Goal: Task Accomplishment & Management: Complete application form

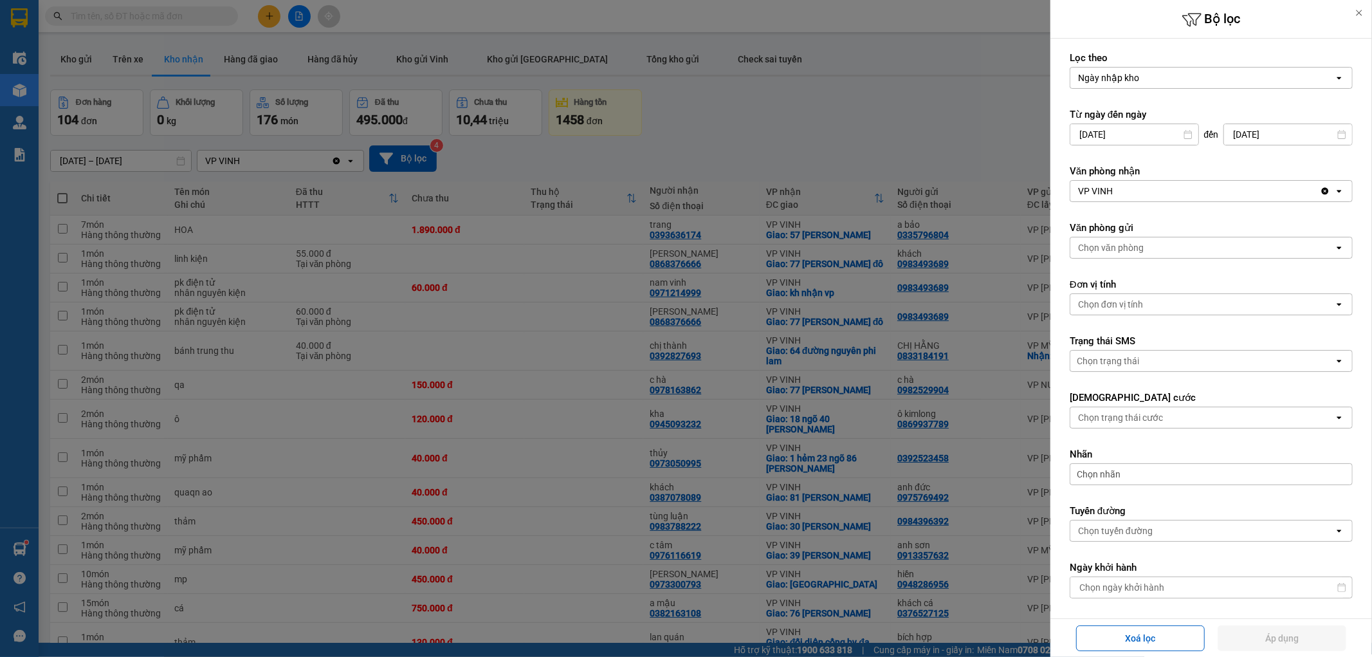
click at [806, 42] on div at bounding box center [686, 328] width 1372 height 657
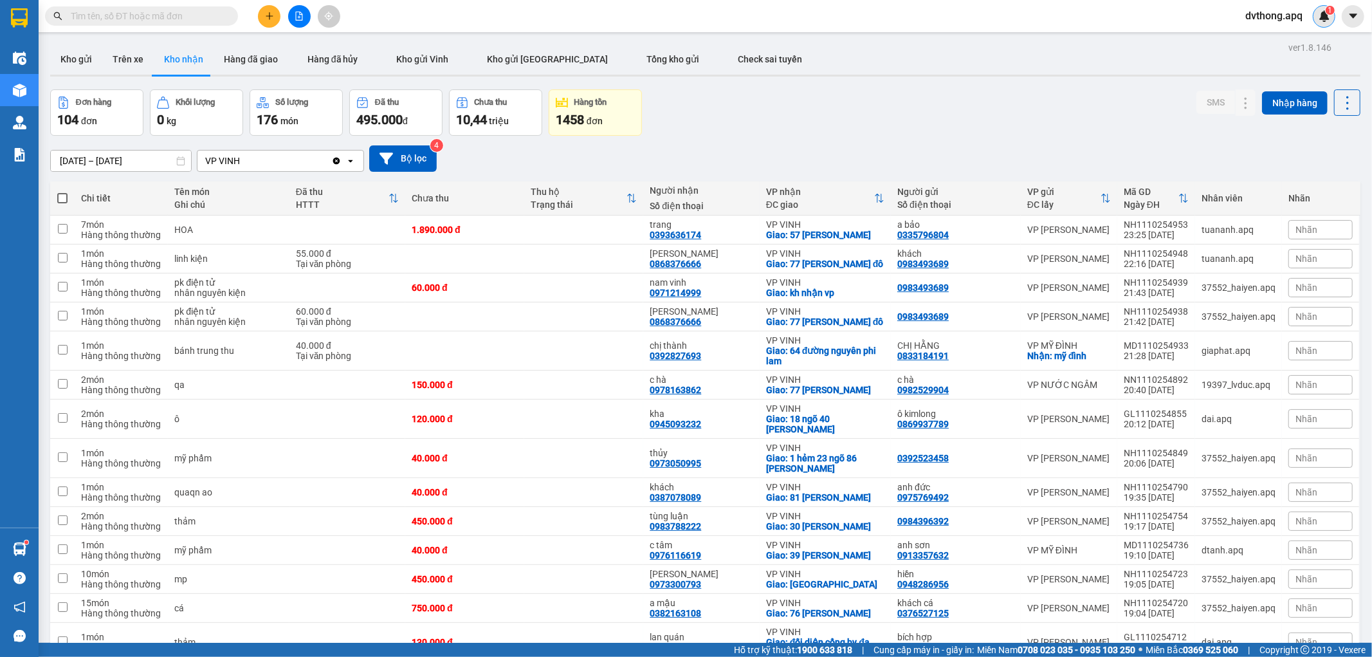
click at [1327, 17] on img at bounding box center [1325, 16] width 12 height 12
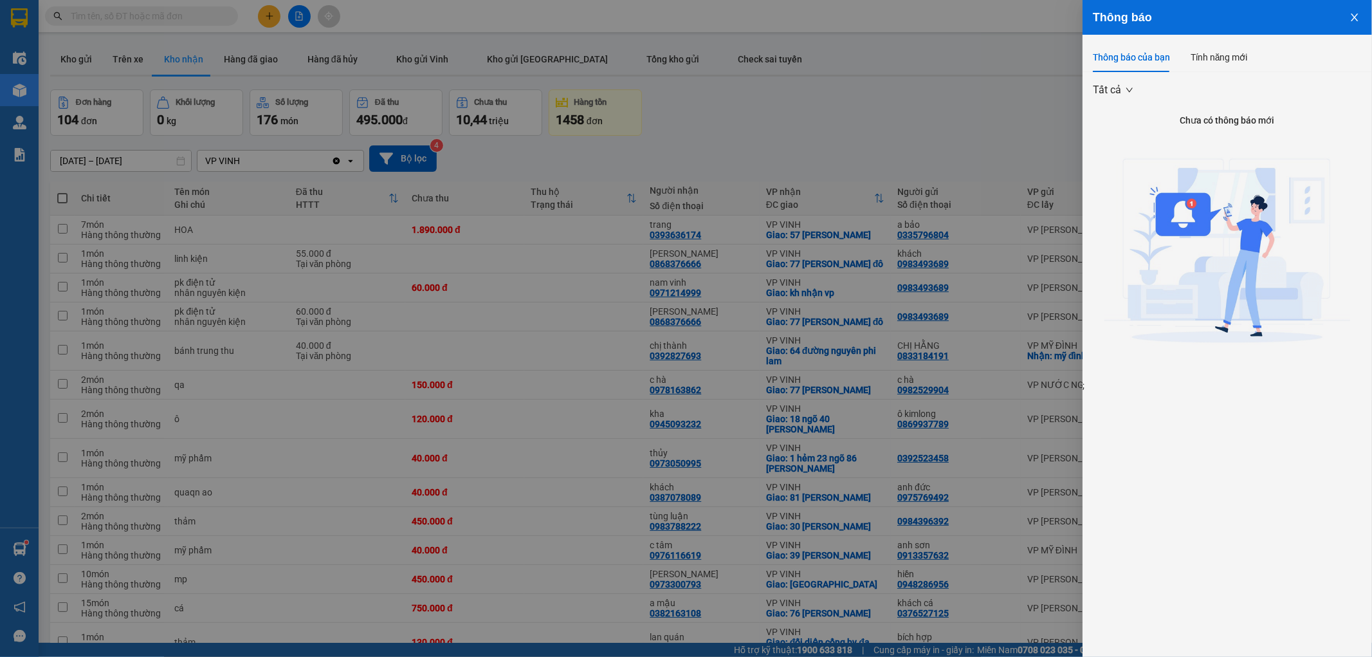
click at [1057, 99] on div at bounding box center [686, 328] width 1372 height 657
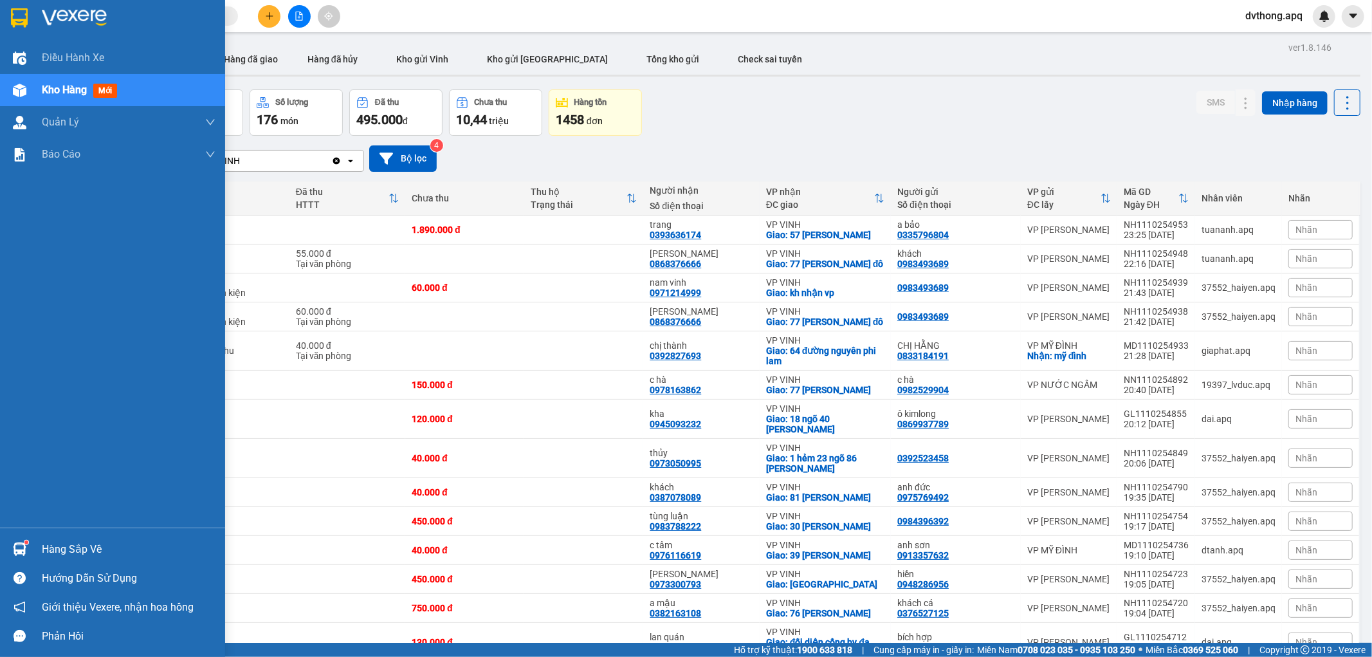
click at [50, 547] on div "Hàng sắp về" at bounding box center [129, 549] width 174 height 19
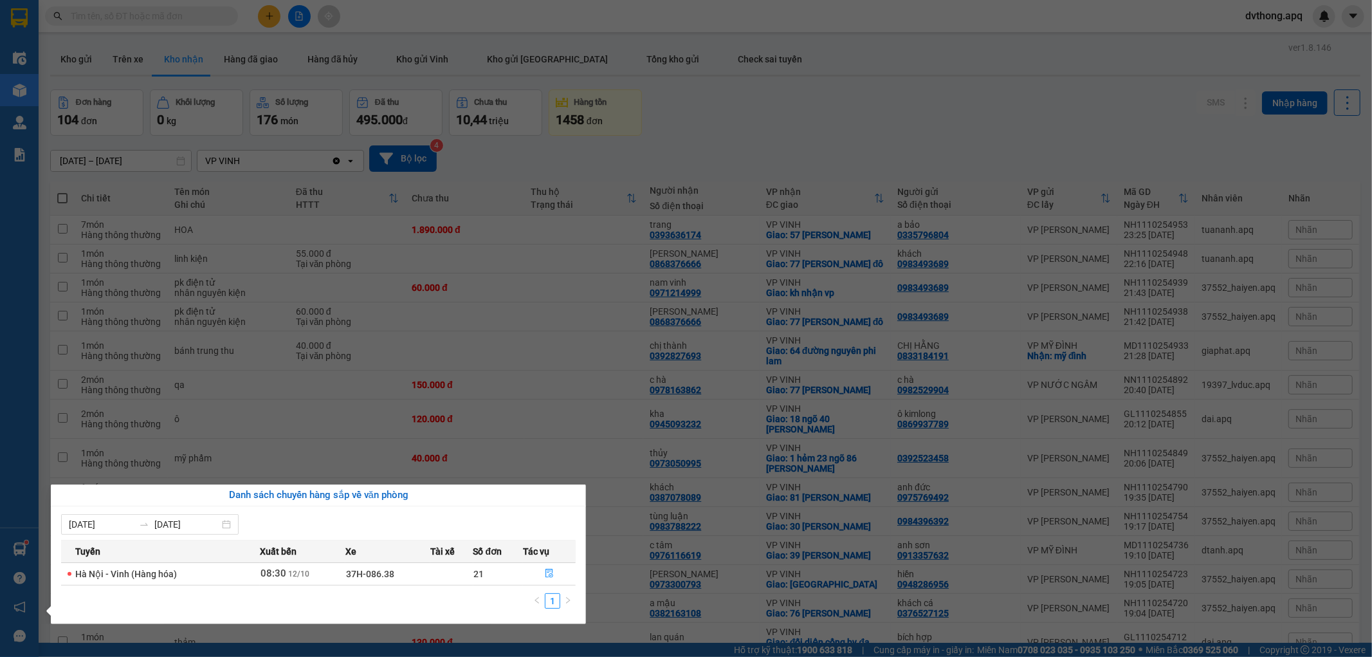
click at [423, 571] on td "37H-086.38" at bounding box center [387, 573] width 84 height 23
click at [547, 574] on icon "file-done" at bounding box center [549, 573] width 9 height 9
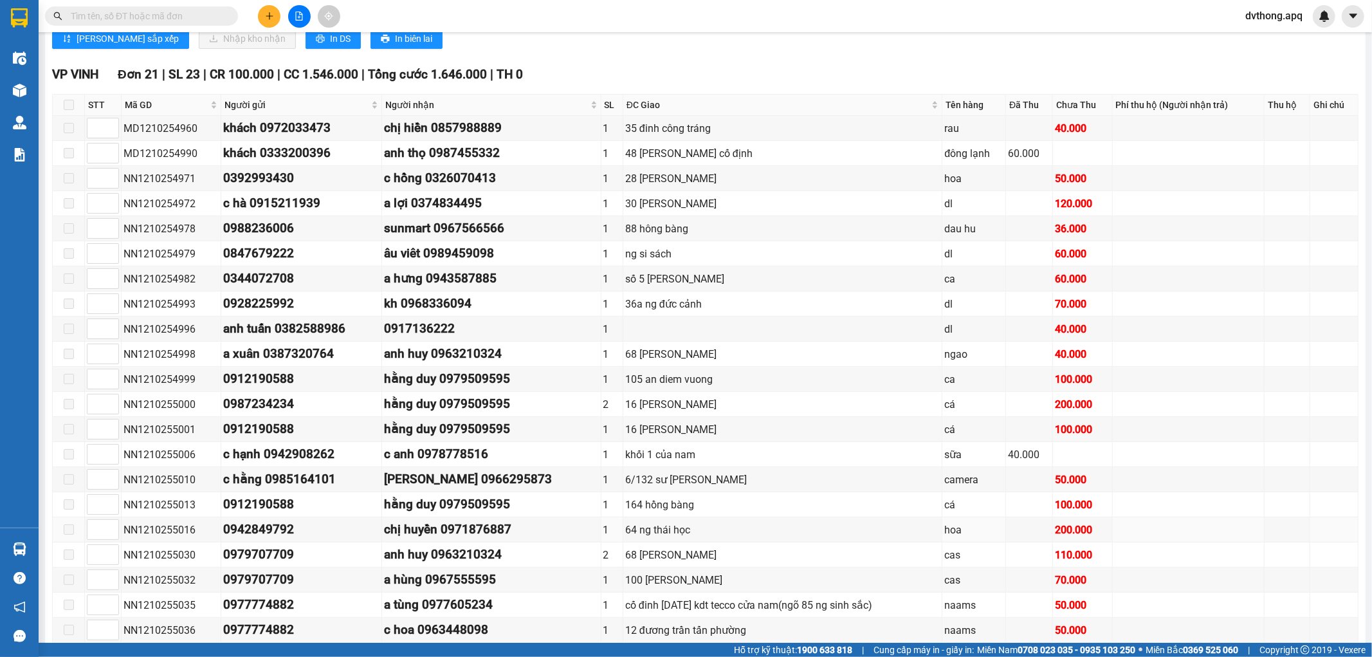
scroll to position [356, 0]
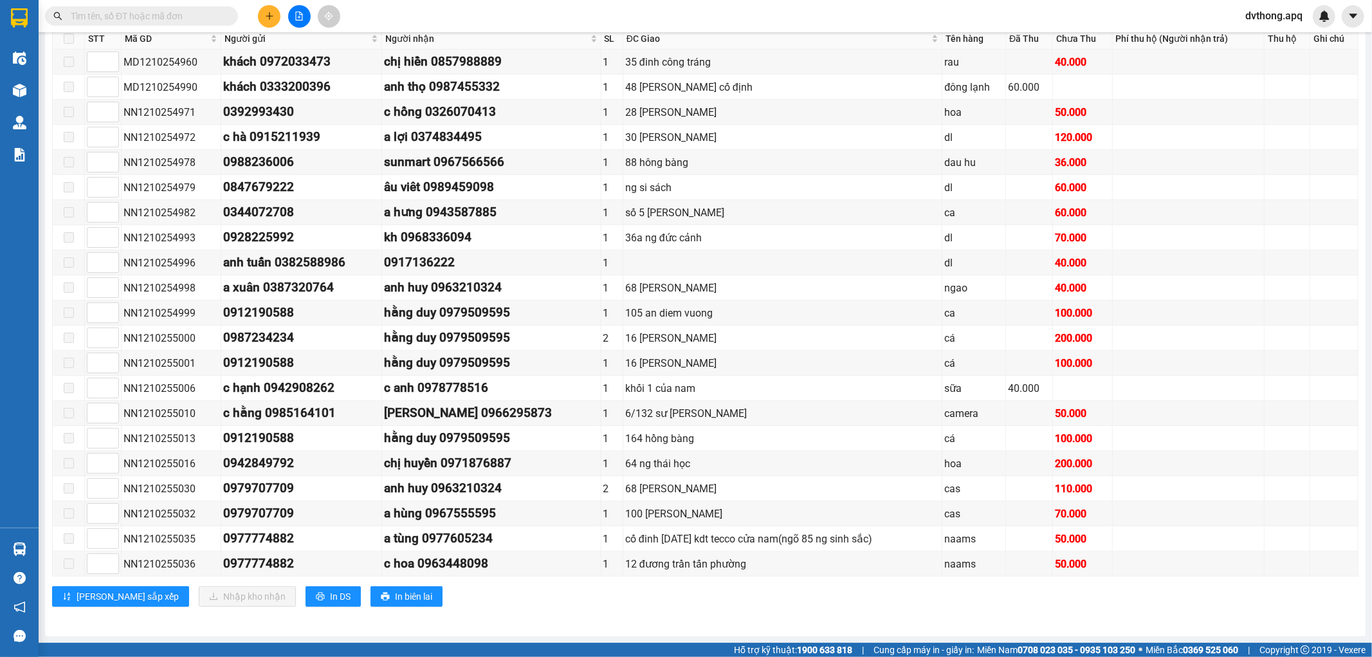
click at [163, 17] on input "text" at bounding box center [147, 16] width 152 height 14
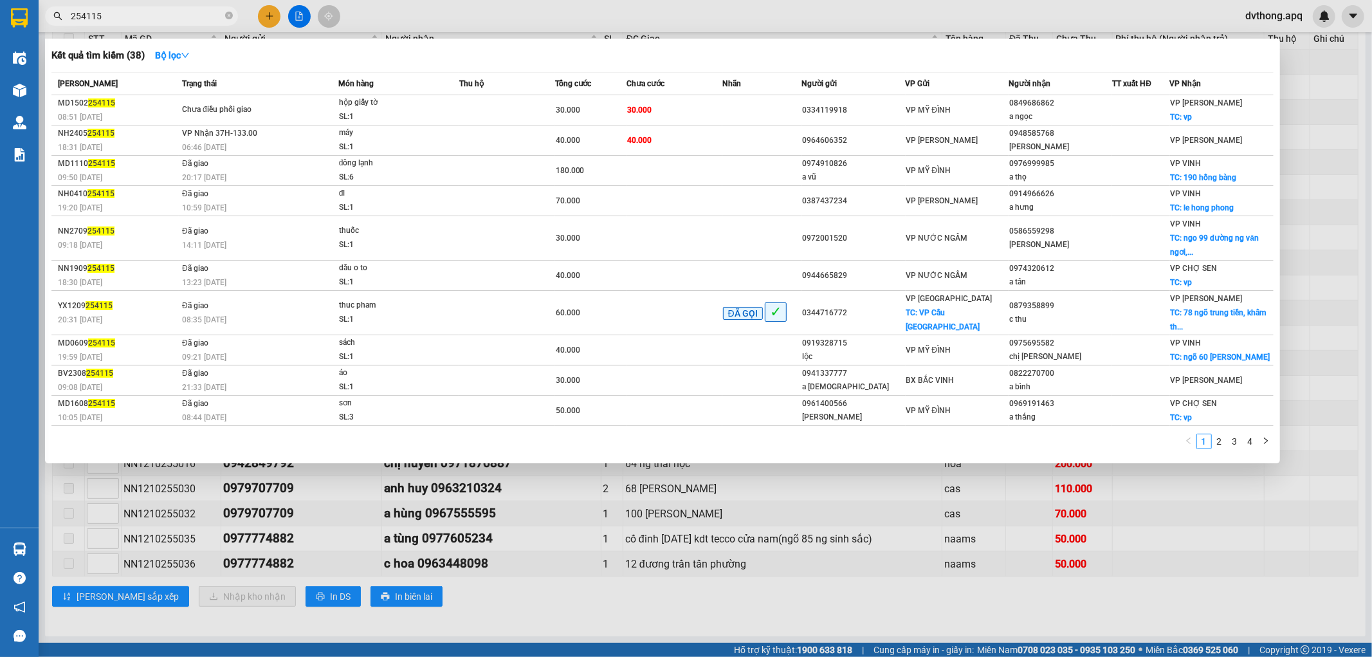
click at [69, 12] on span "254115" at bounding box center [141, 15] width 193 height 19
click at [68, 17] on span "254115" at bounding box center [141, 15] width 193 height 19
click at [71, 17] on input "254115" at bounding box center [147, 16] width 152 height 14
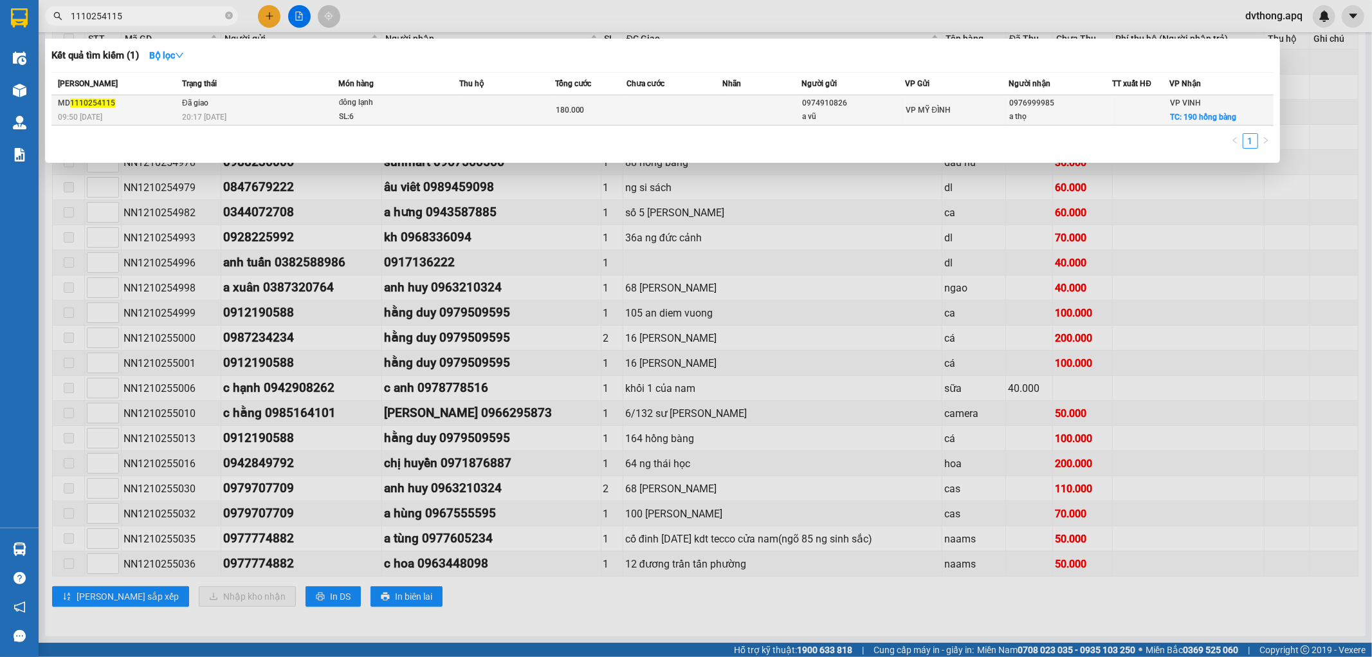
type input "1110254115"
click at [238, 107] on td "Đã giao 20:17 [DATE]" at bounding box center [259, 110] width 160 height 30
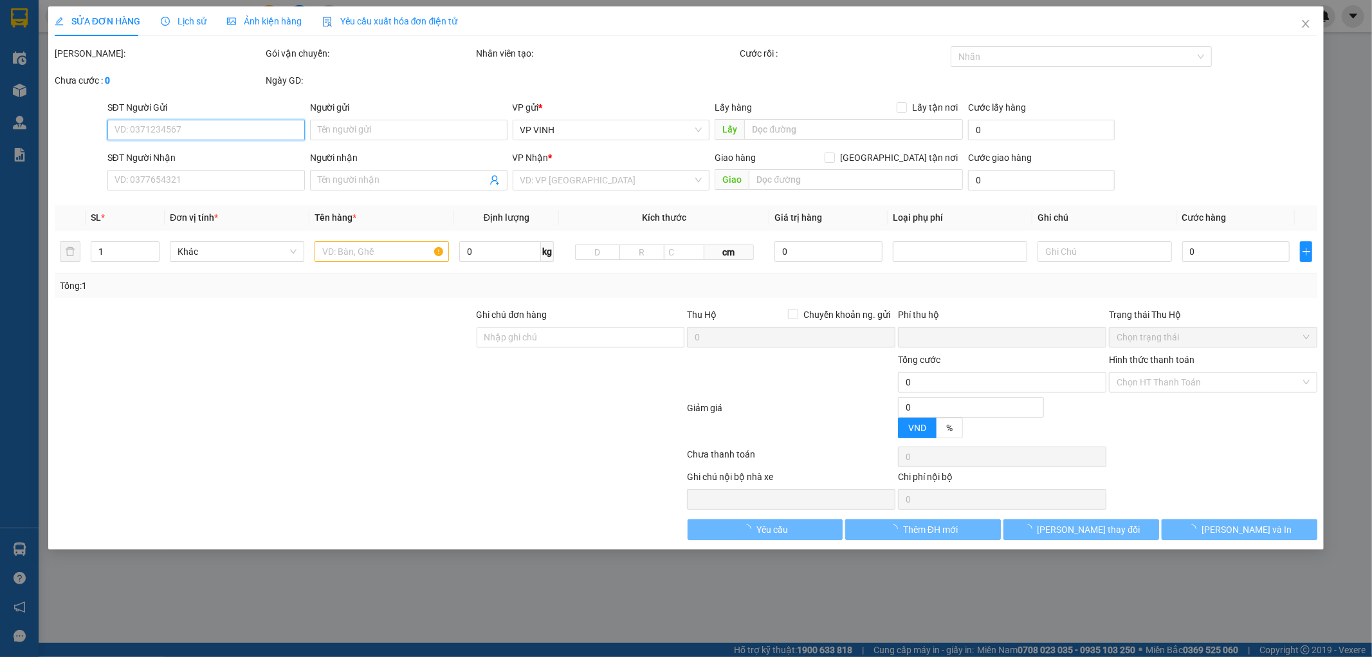
type input "0974910826"
type input "a vũ"
type input "0976999985"
type input "a thọ"
checkbox input "true"
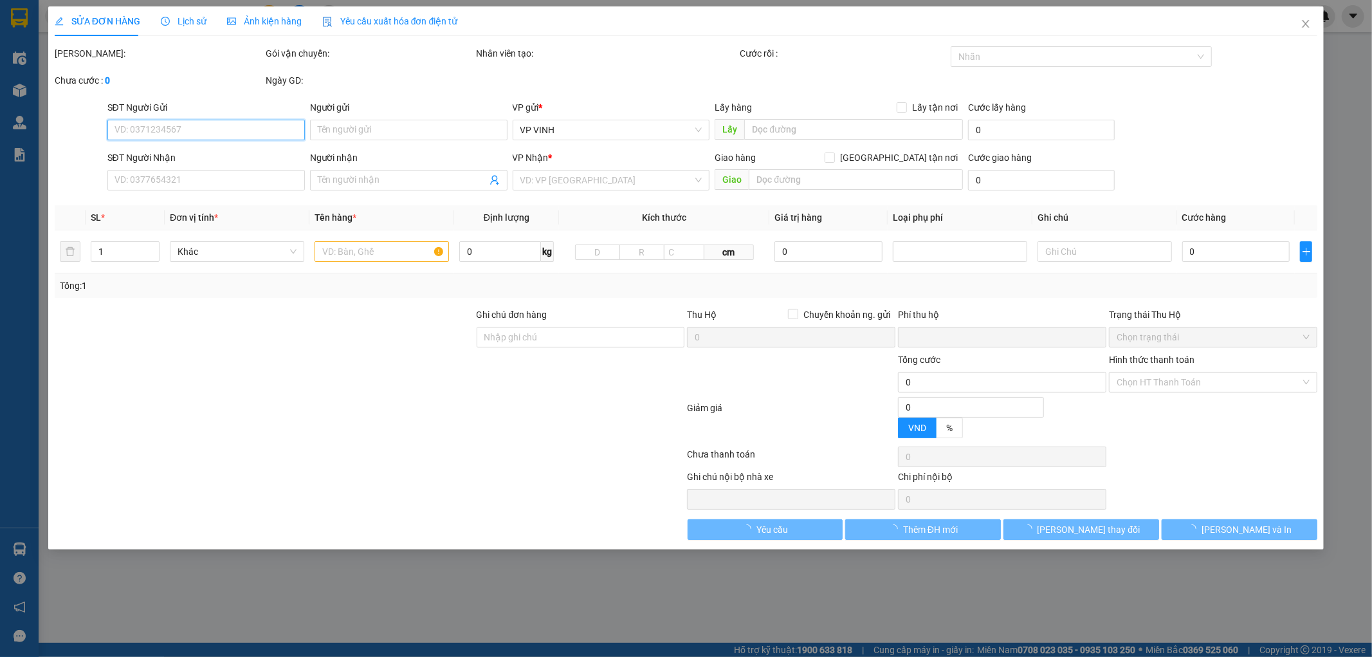
type input "190 hồng bàng"
type input "0"
type input "180.000"
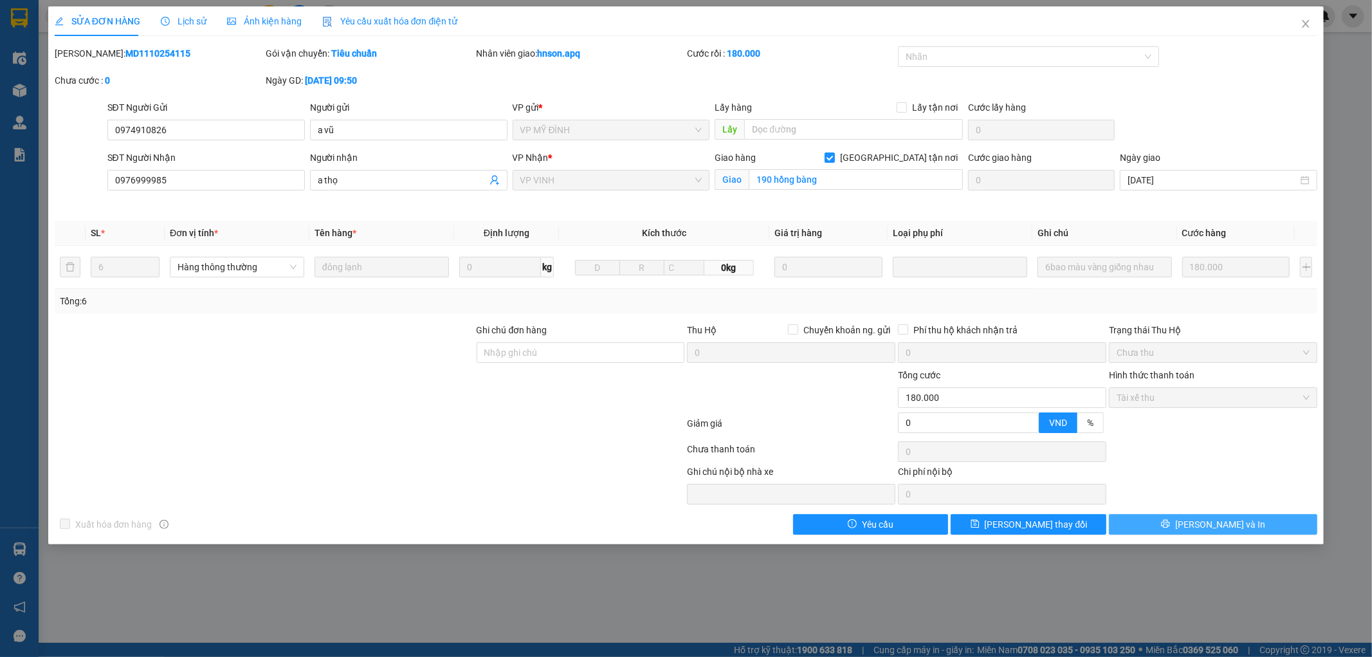
click at [1165, 522] on button "[PERSON_NAME] và In" at bounding box center [1213, 524] width 208 height 21
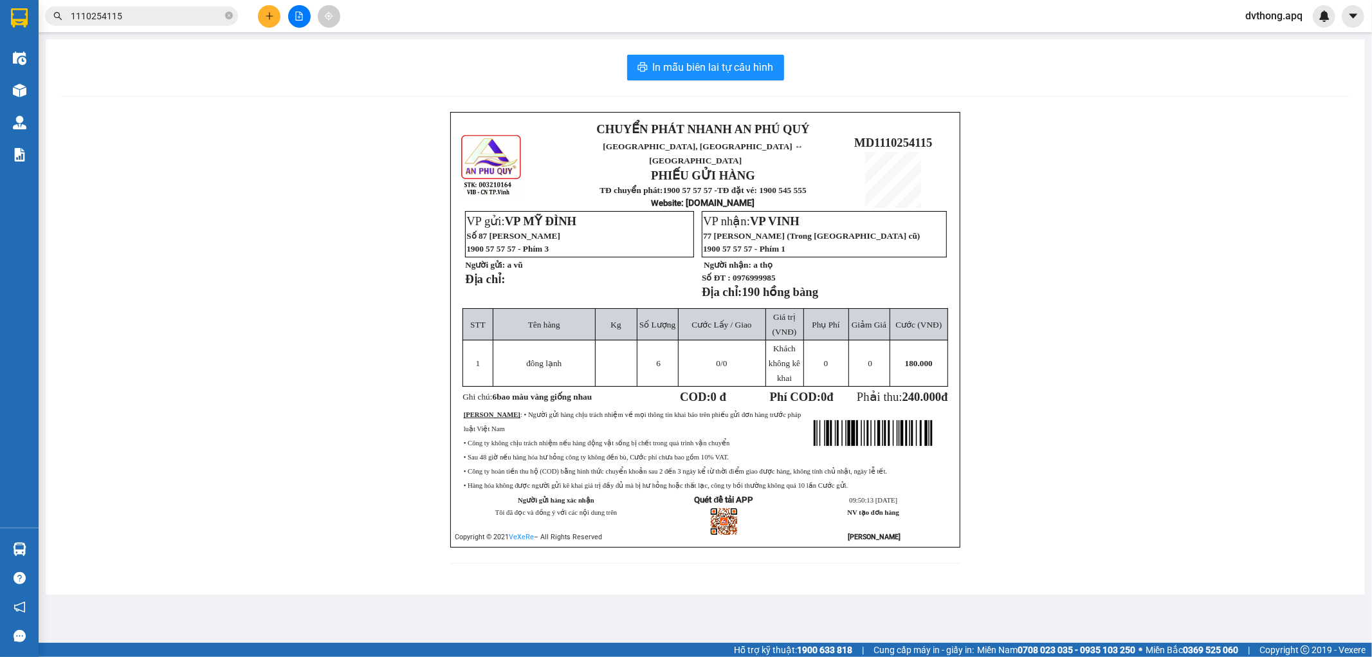
click at [188, 15] on input "1110254115" at bounding box center [147, 16] width 152 height 14
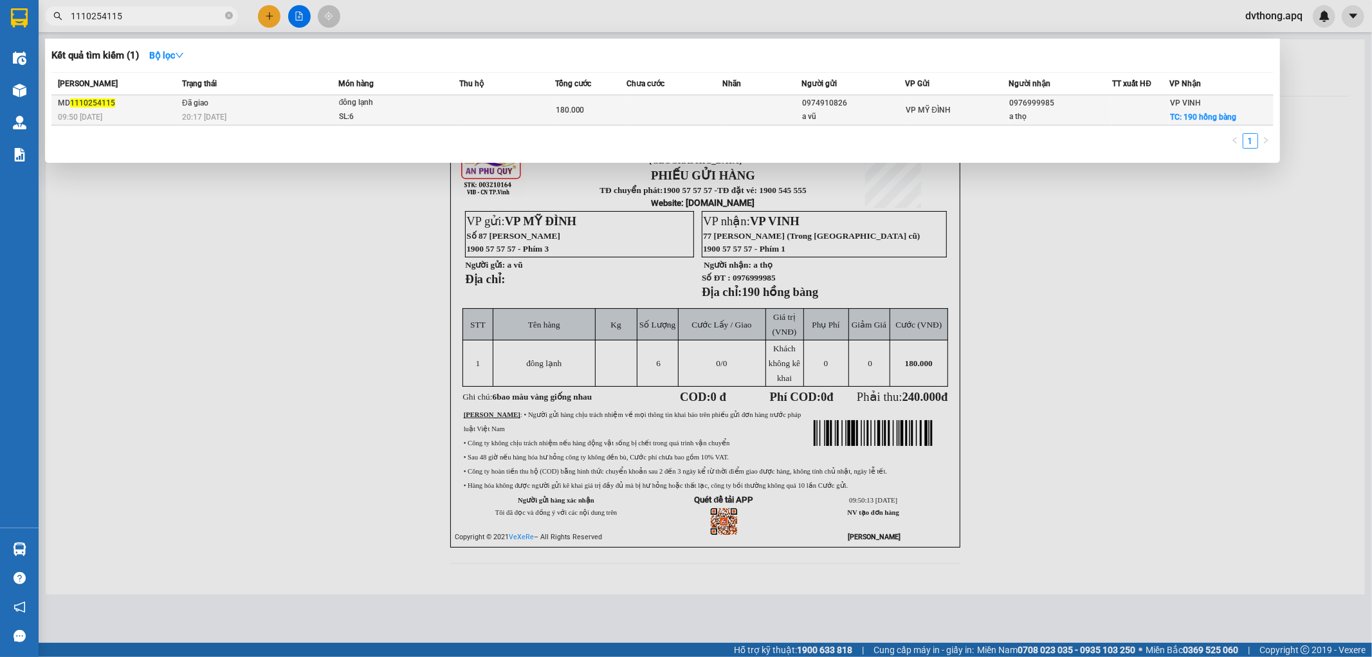
click at [229, 111] on div "20:17 [DATE]" at bounding box center [260, 117] width 156 height 14
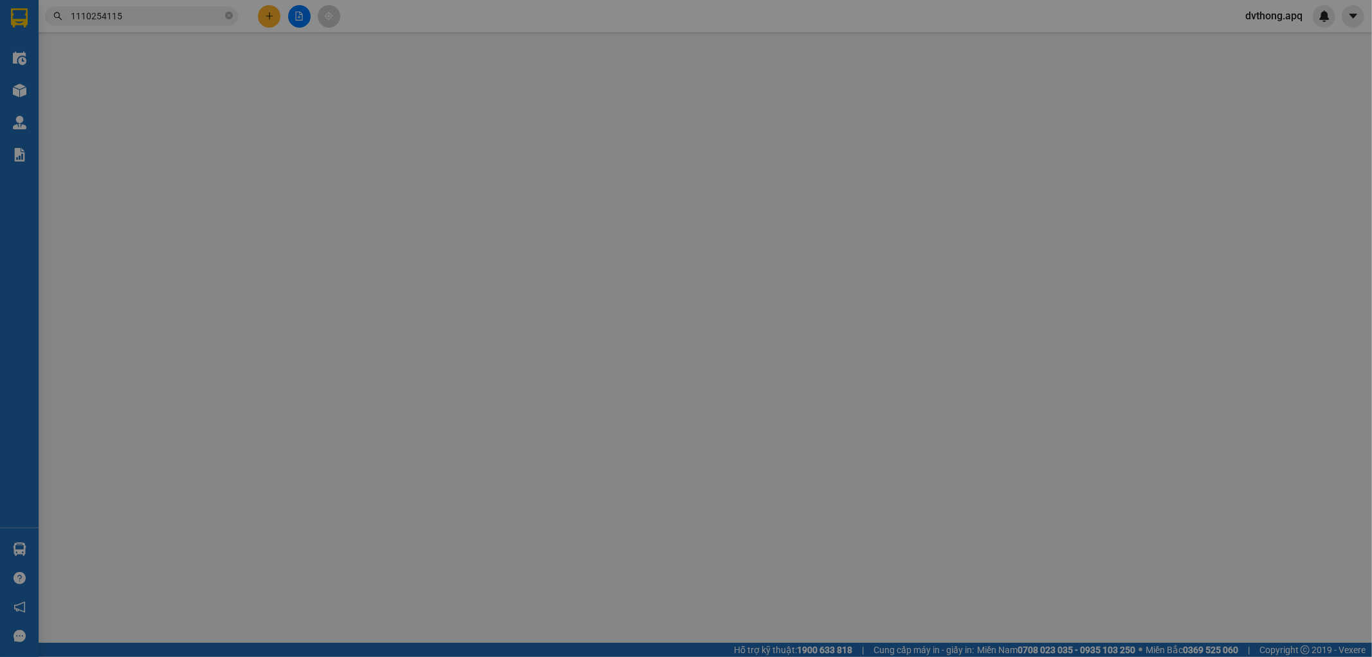
type input "0974910826"
type input "a vũ"
type input "0976999985"
type input "a thọ"
checkbox input "true"
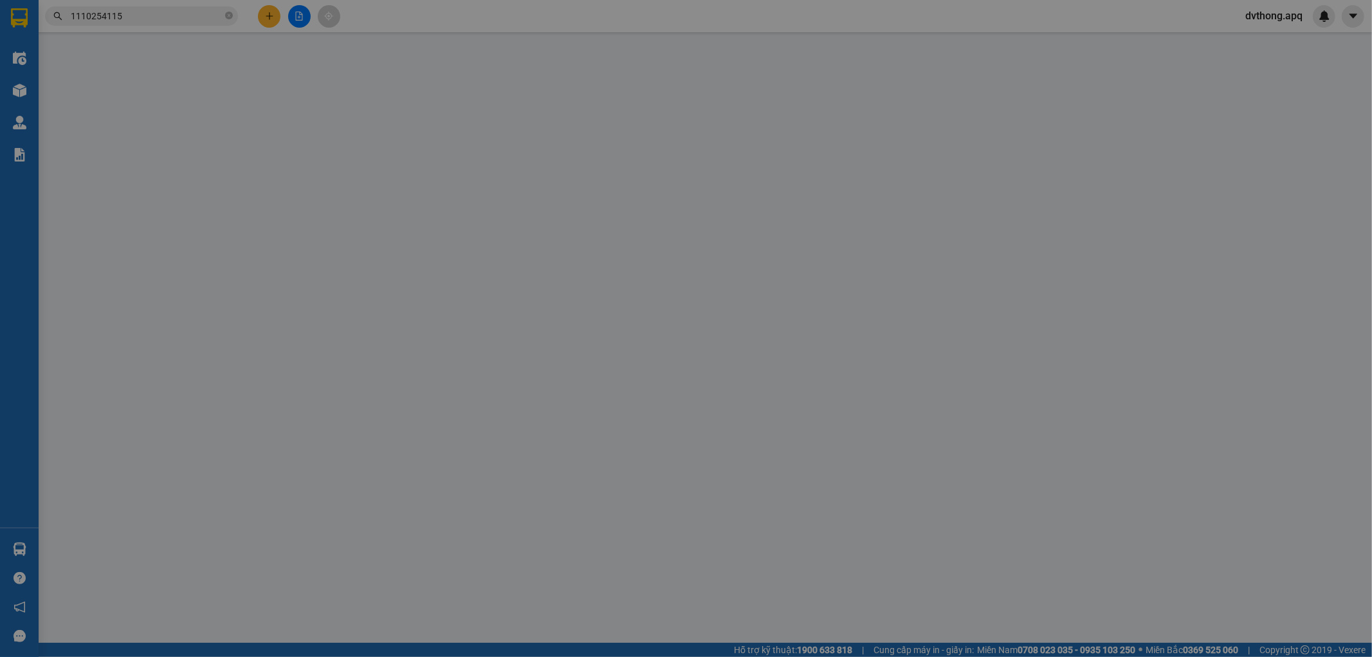
type input "190 hồng bàng"
type input "0"
type input "180.000"
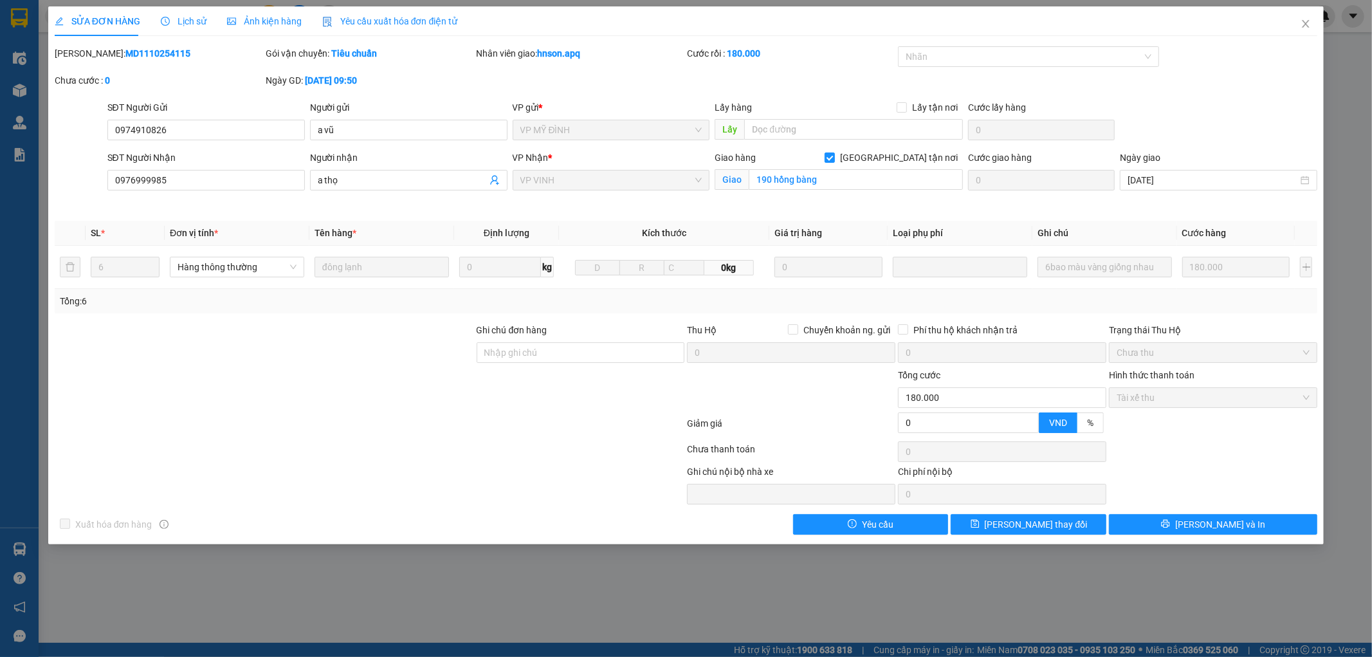
click at [201, 20] on span "Lịch sử" at bounding box center [184, 21] width 46 height 10
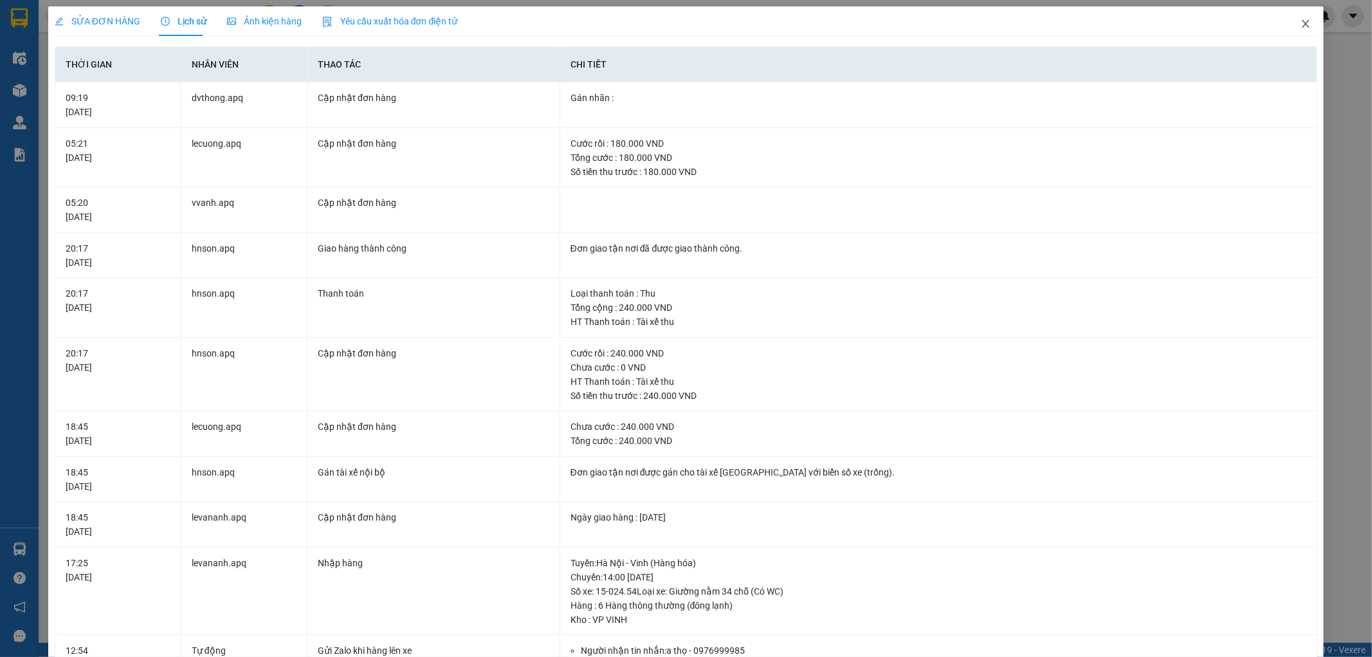
click at [1301, 26] on icon "close" at bounding box center [1306, 24] width 10 height 10
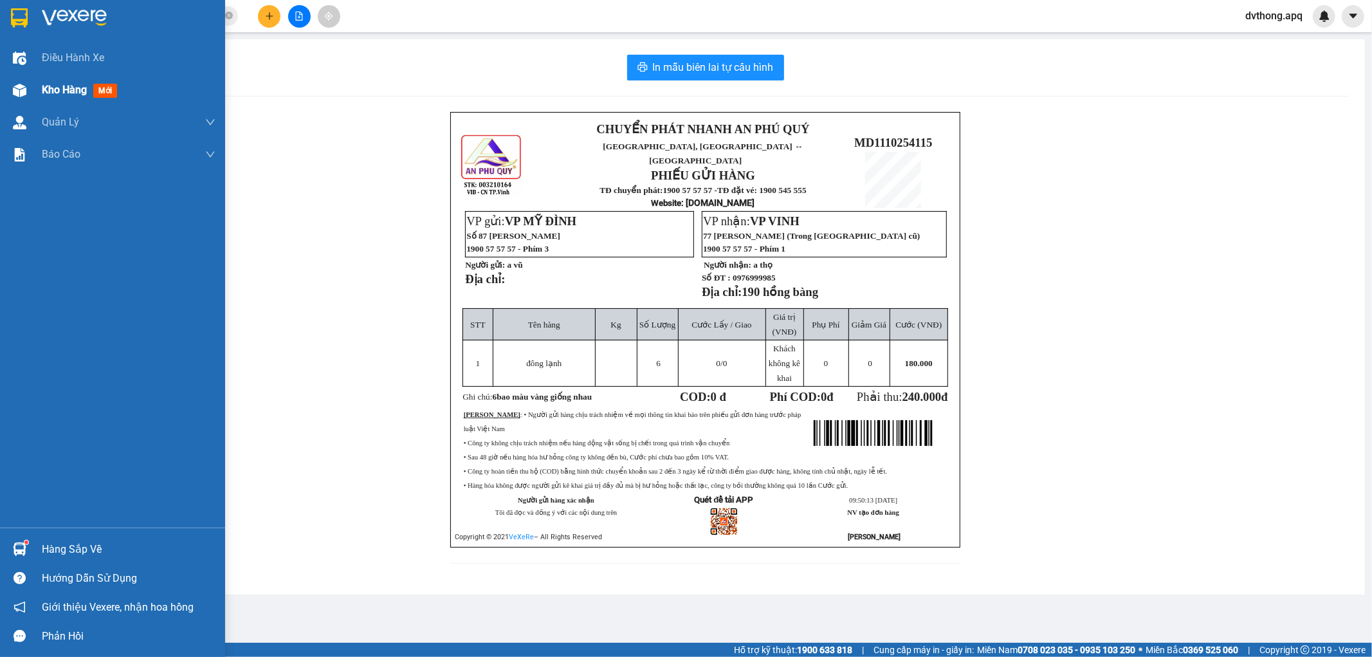
click at [20, 101] on div "Kho hàng mới" at bounding box center [112, 90] width 225 height 32
click at [46, 87] on span "Kho hàng" at bounding box center [64, 90] width 45 height 12
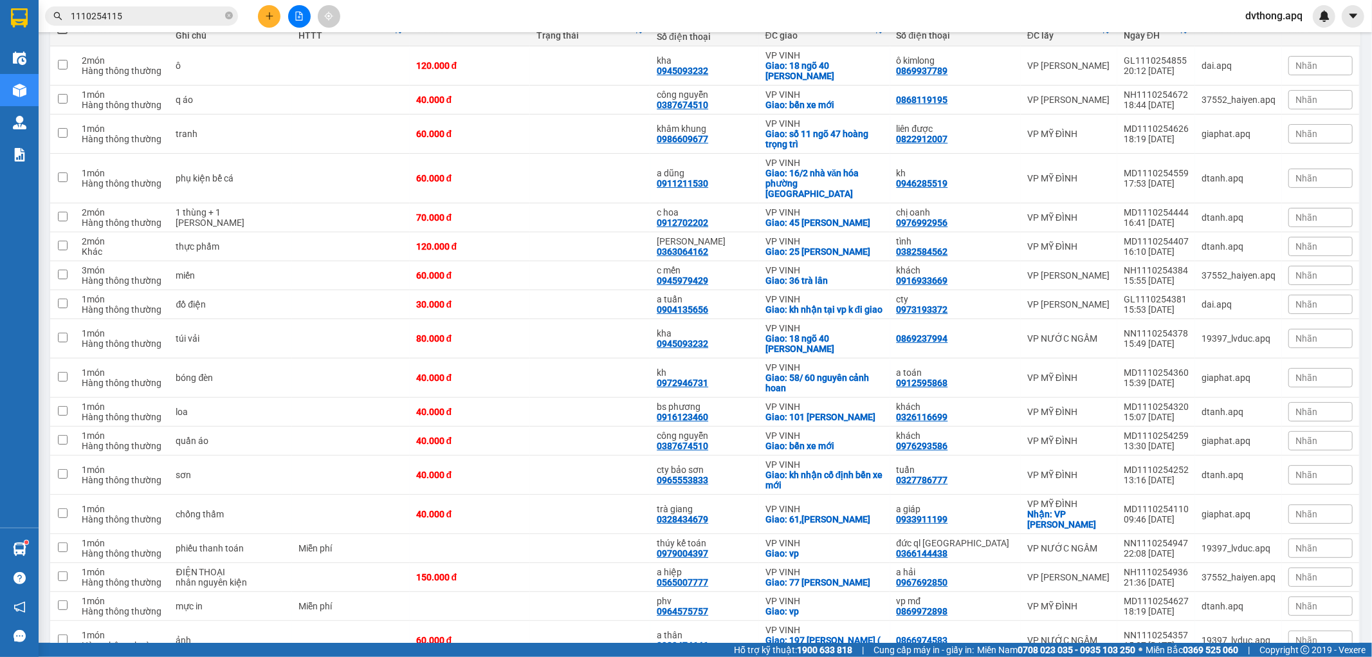
scroll to position [98, 0]
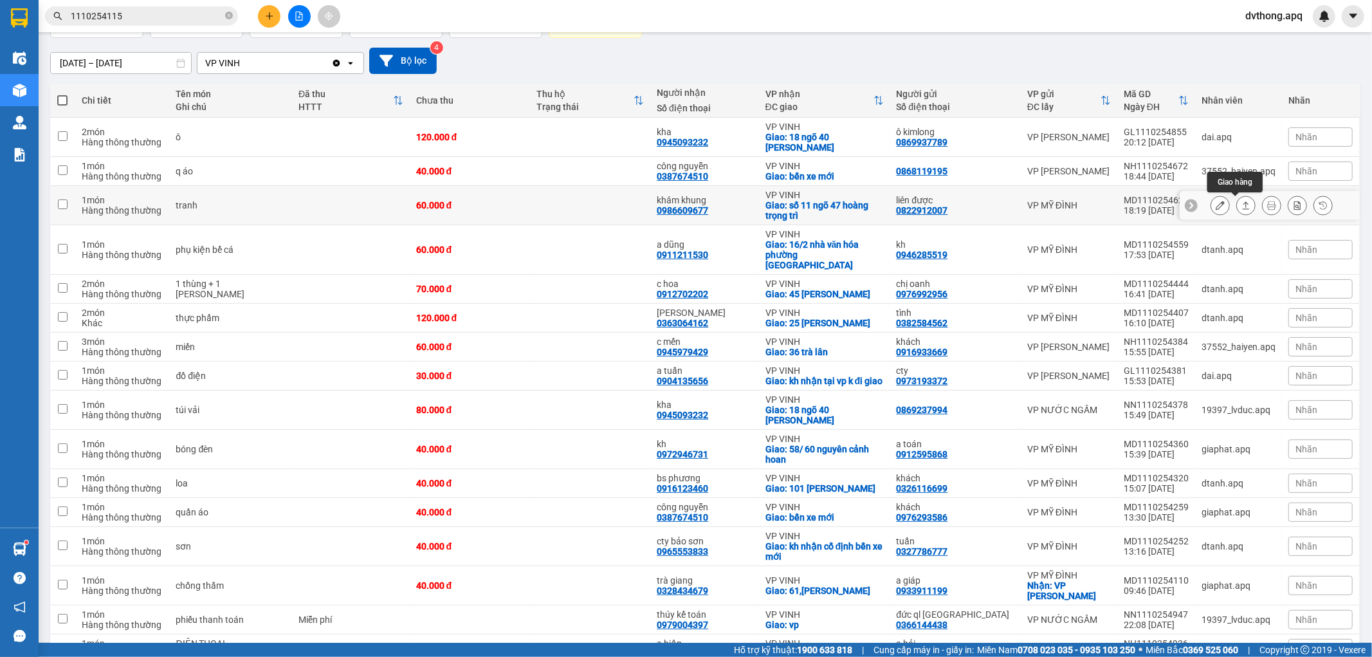
click at [1241, 210] on icon at bounding box center [1245, 205] width 9 height 9
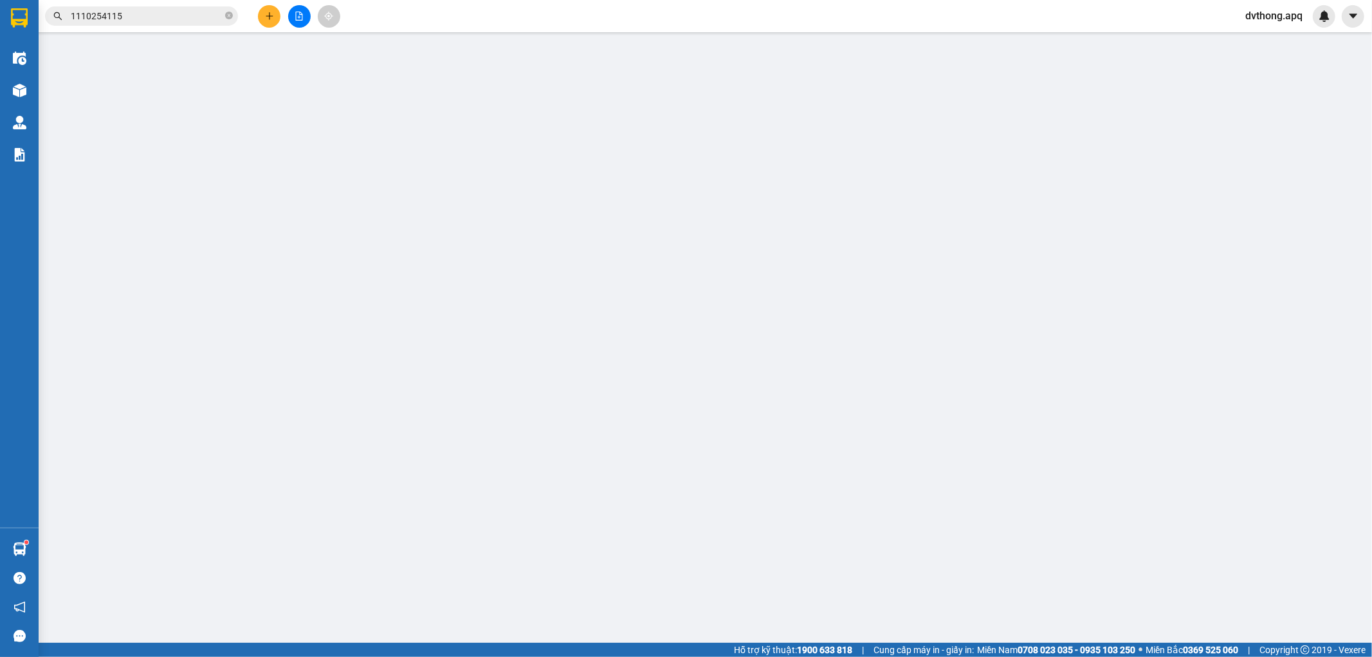
type input "0822912007"
type input "liên được"
type input "0986609677"
type input "khâm khung"
checkbox input "true"
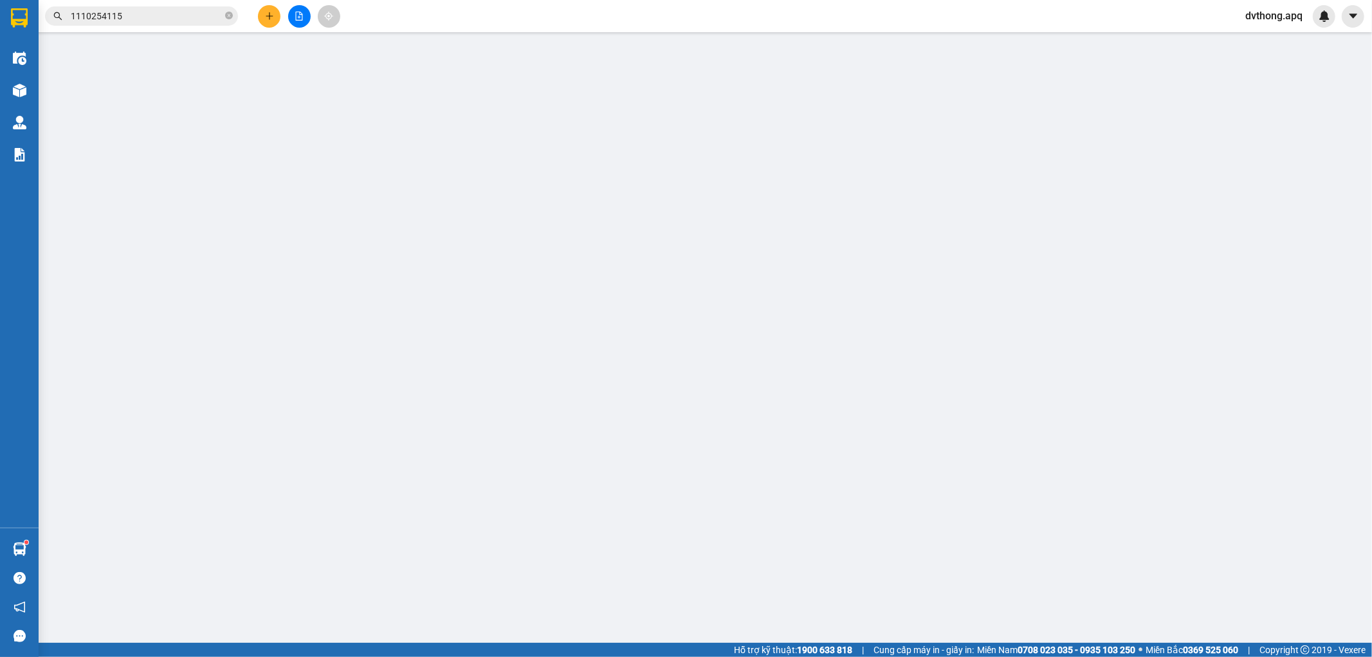
type input "số 11 ngõ 47 hoàng trọng trì"
type input "0"
type input "60.000"
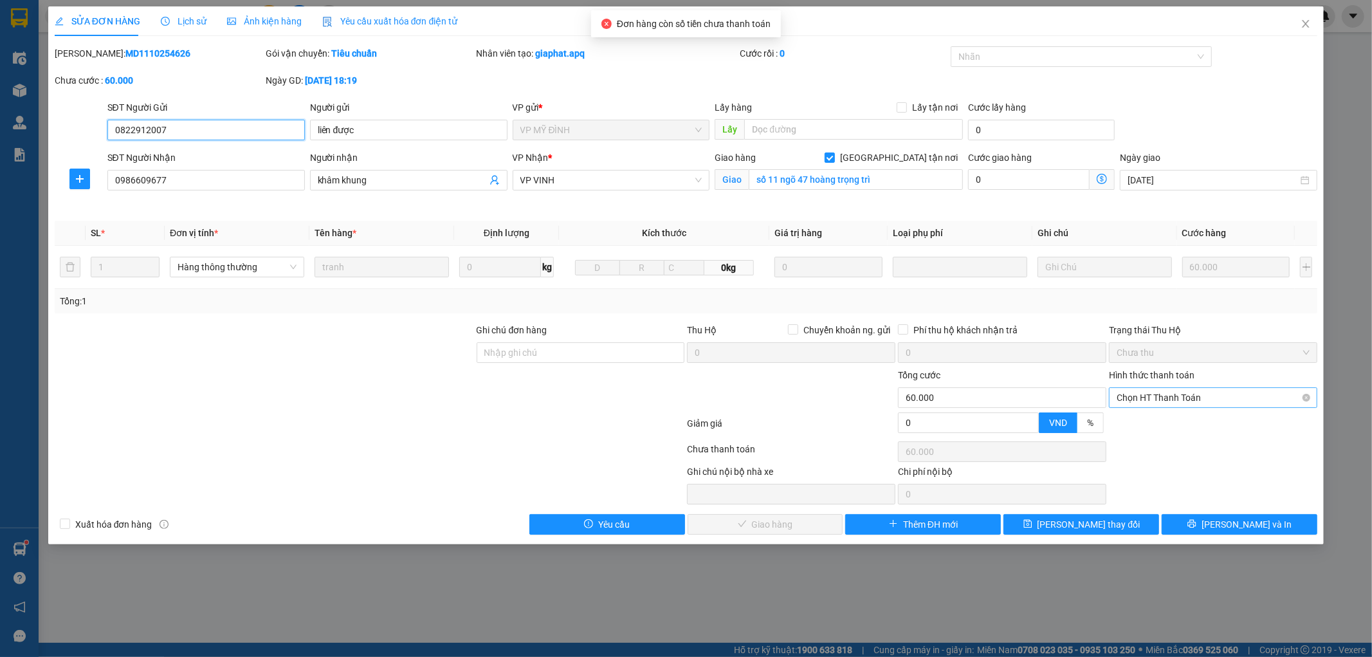
click at [1214, 399] on span "Chọn HT Thanh Toán" at bounding box center [1213, 397] width 193 height 19
click at [1176, 429] on div "Tại văn phòng" at bounding box center [1213, 423] width 193 height 14
type input "0"
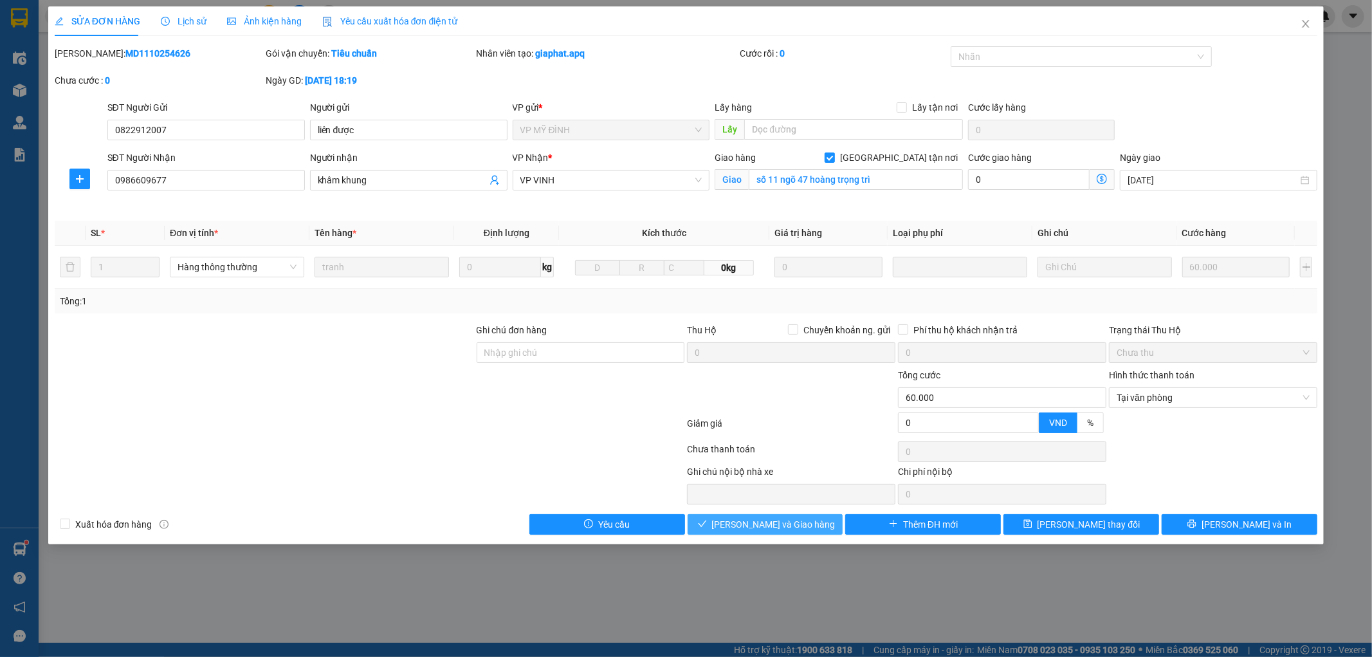
click at [782, 529] on span "[PERSON_NAME] và Giao hàng" at bounding box center [773, 524] width 123 height 14
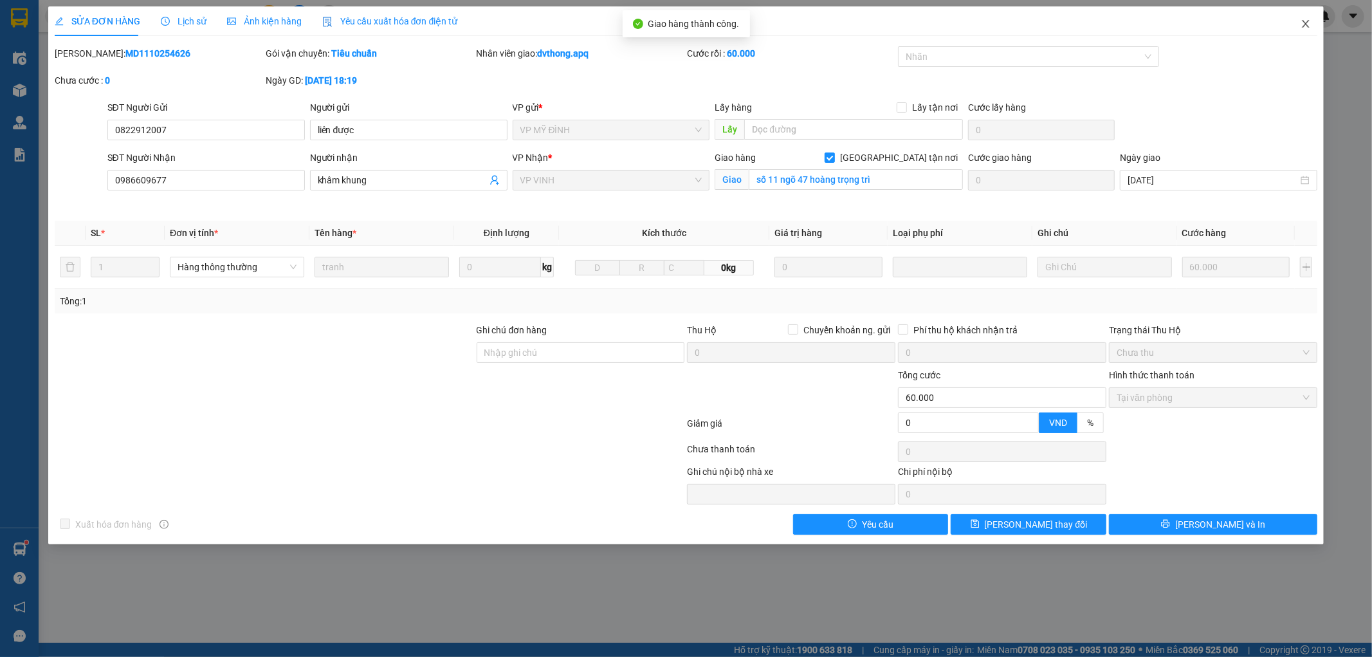
click at [1301, 23] on icon "close" at bounding box center [1306, 24] width 10 height 10
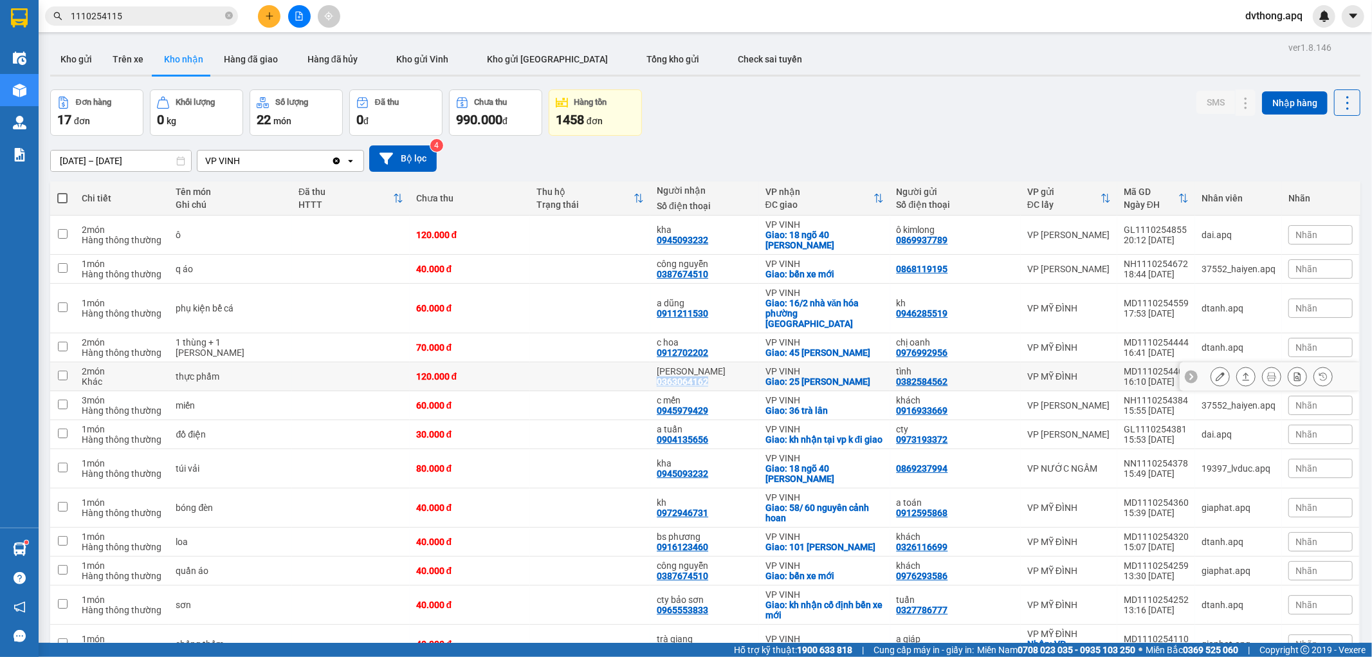
drag, startPoint x: 716, startPoint y: 377, endPoint x: 660, endPoint y: 382, distance: 56.2
click at [660, 382] on td "thanh quang 0363064162" at bounding box center [704, 376] width 108 height 29
checkbox input "true"
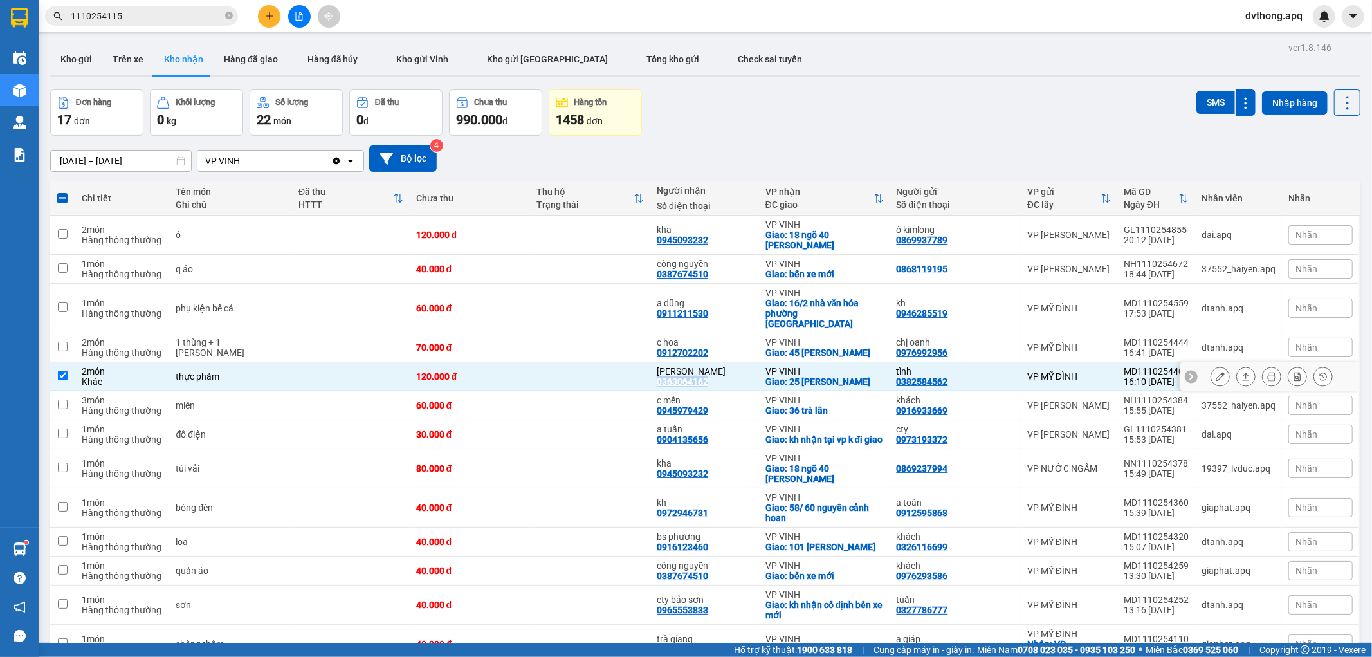
copy div "0363064162"
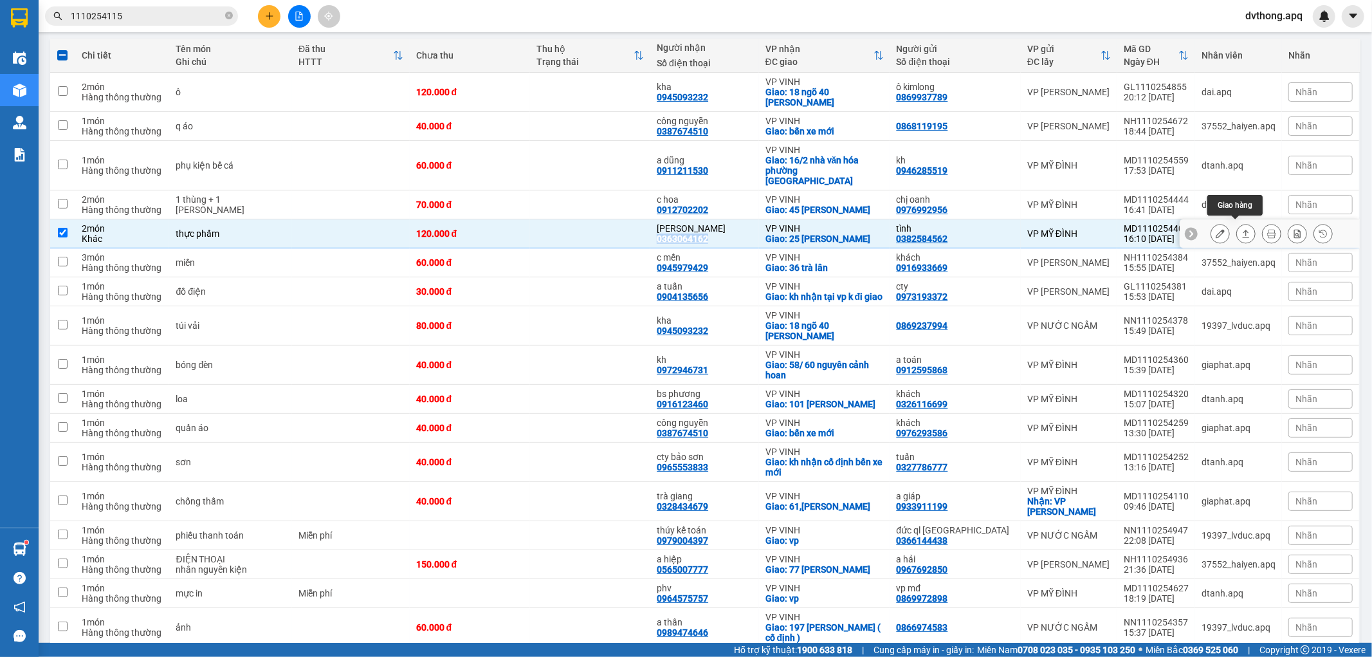
scroll to position [201, 0]
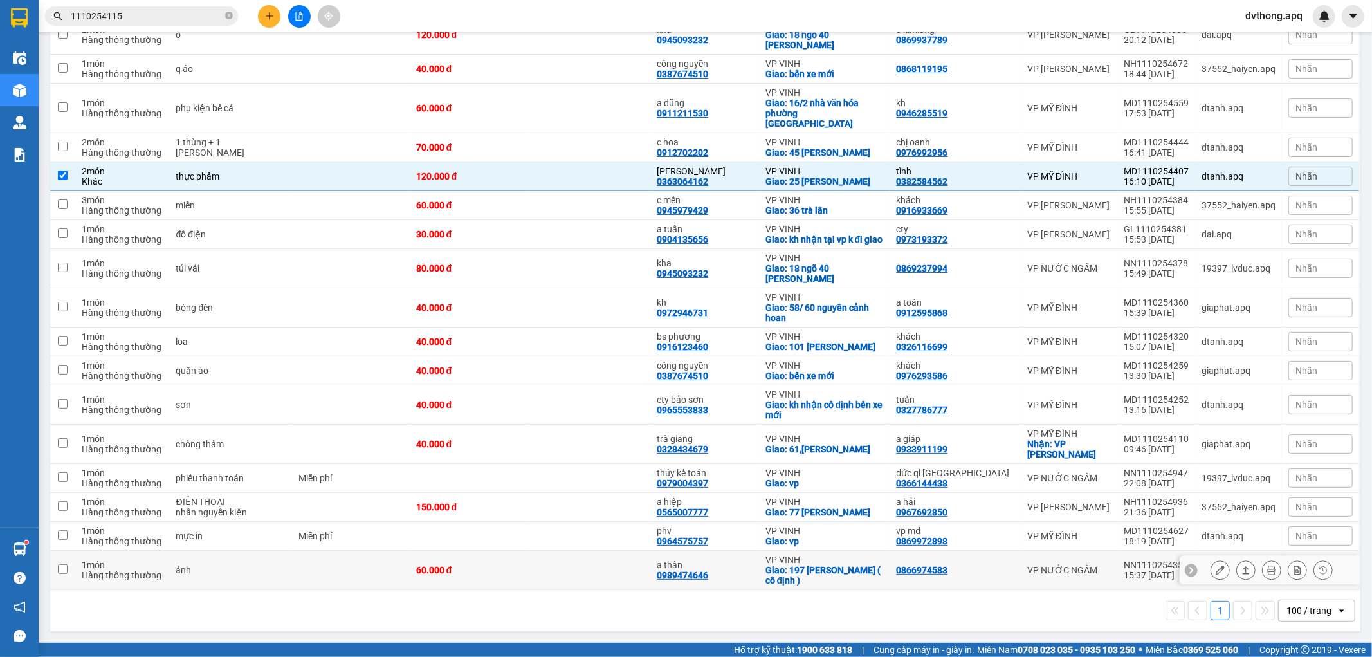
click at [632, 571] on td at bounding box center [590, 570] width 120 height 39
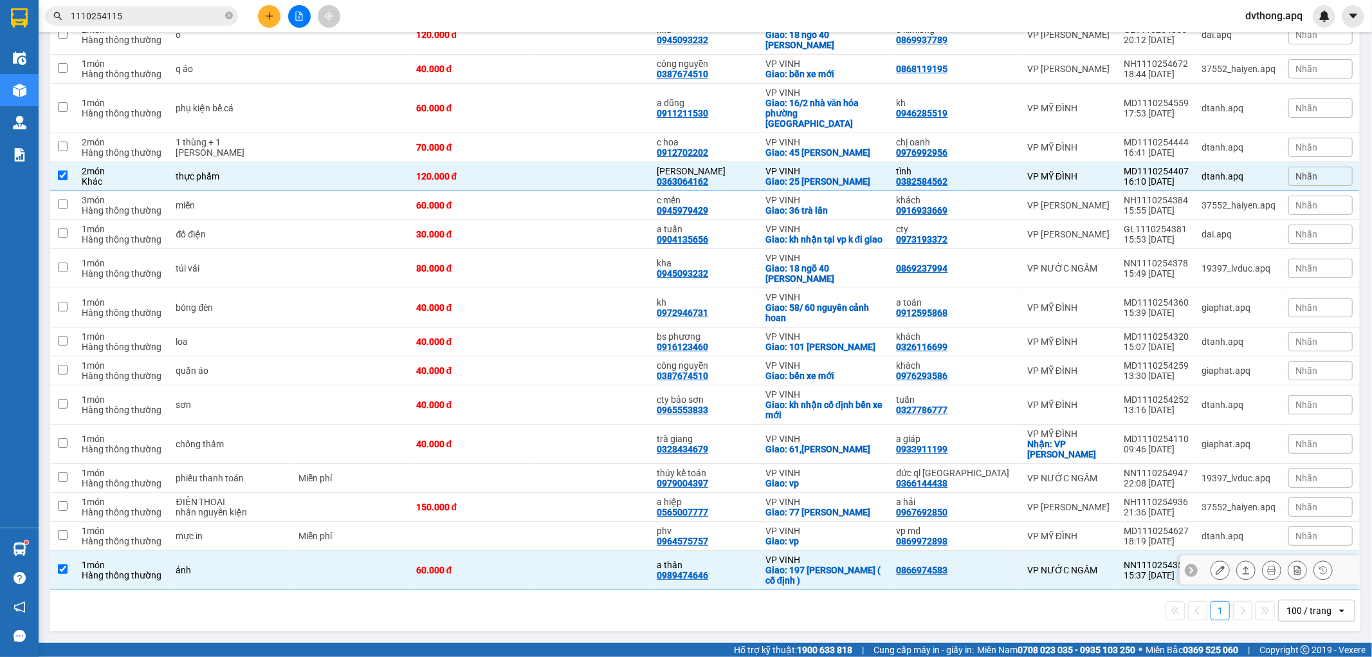
click at [619, 551] on td at bounding box center [590, 570] width 120 height 39
checkbox input "false"
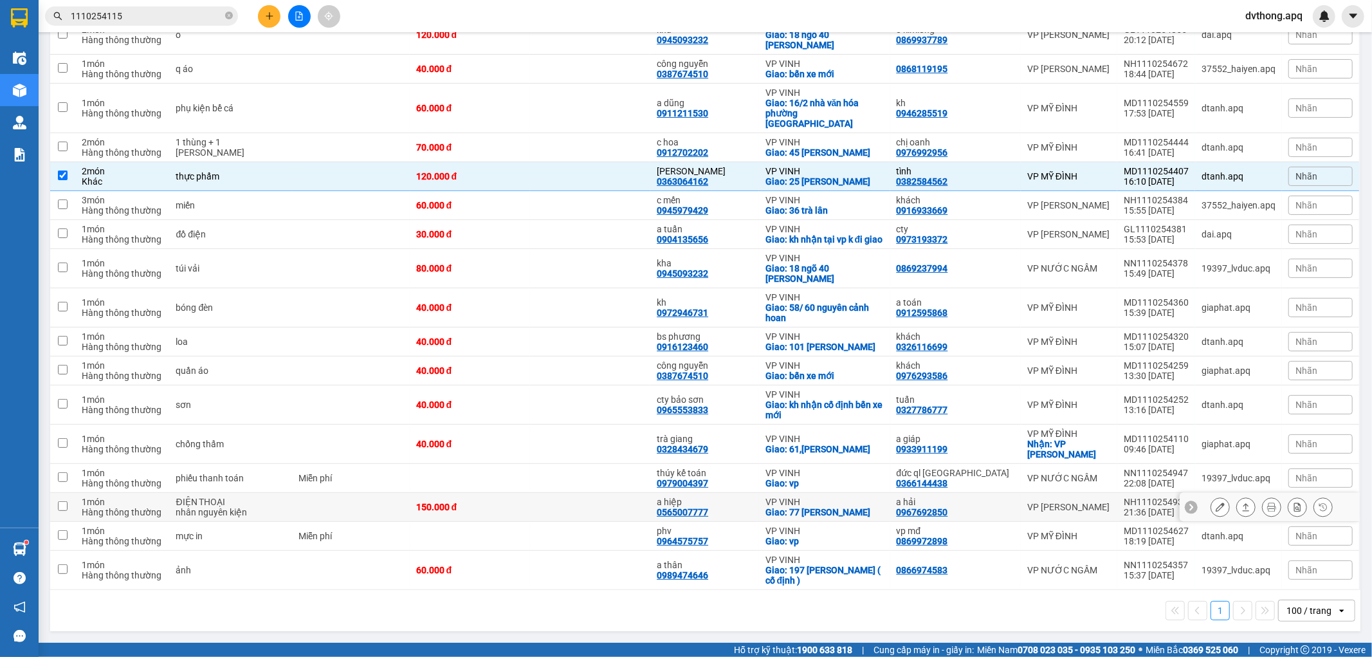
click at [621, 515] on td at bounding box center [590, 507] width 120 height 29
checkbox input "true"
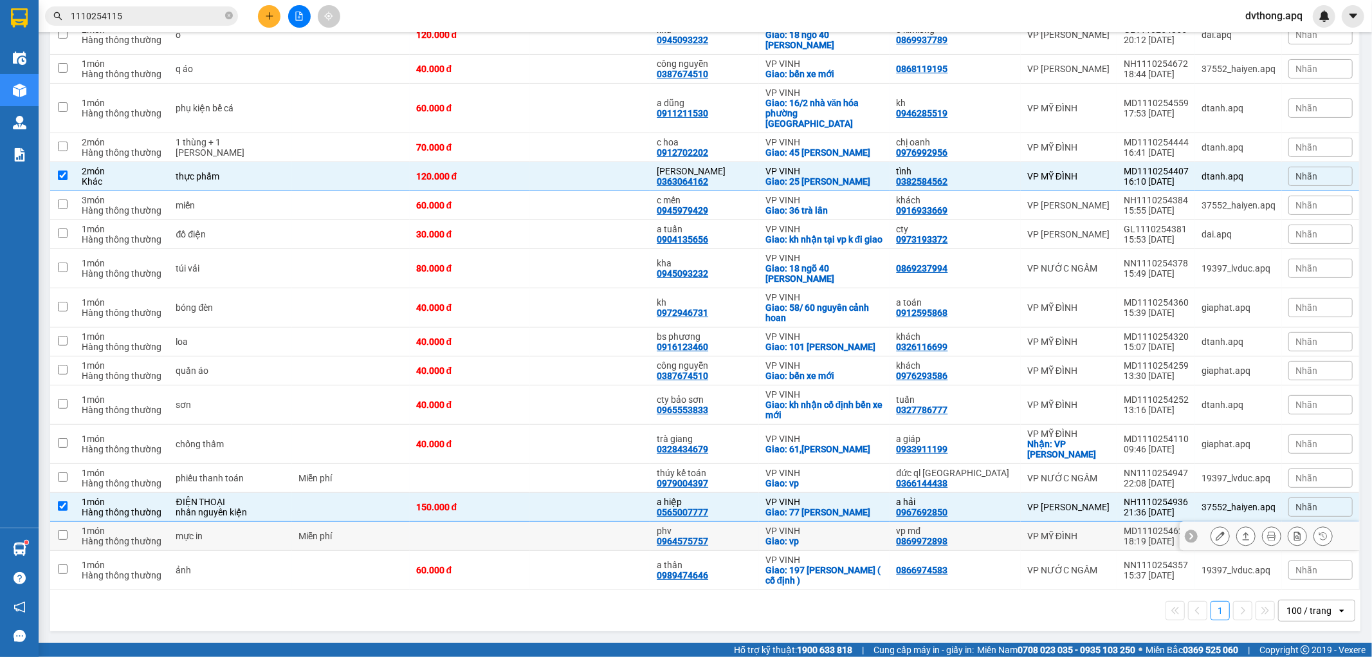
click at [621, 535] on td at bounding box center [590, 536] width 120 height 29
checkbox input "true"
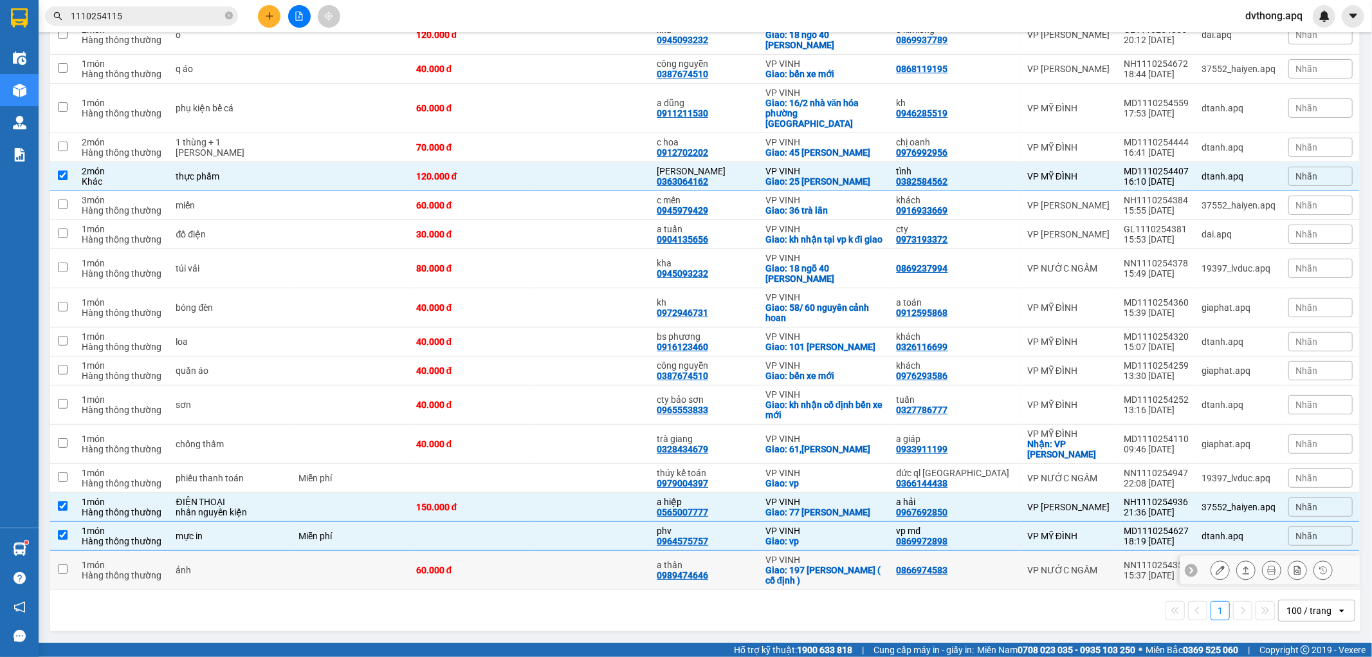
click at [624, 561] on td at bounding box center [590, 570] width 120 height 39
checkbox input "true"
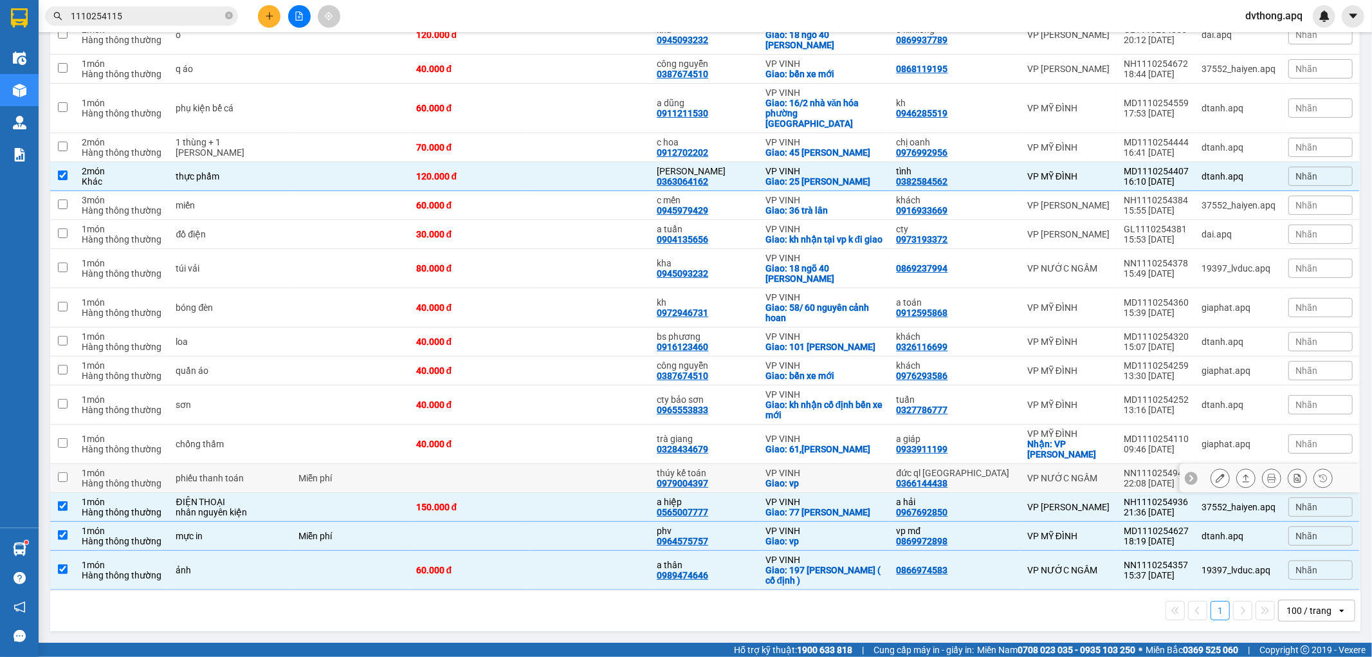
click at [612, 480] on td at bounding box center [590, 478] width 120 height 29
checkbox input "true"
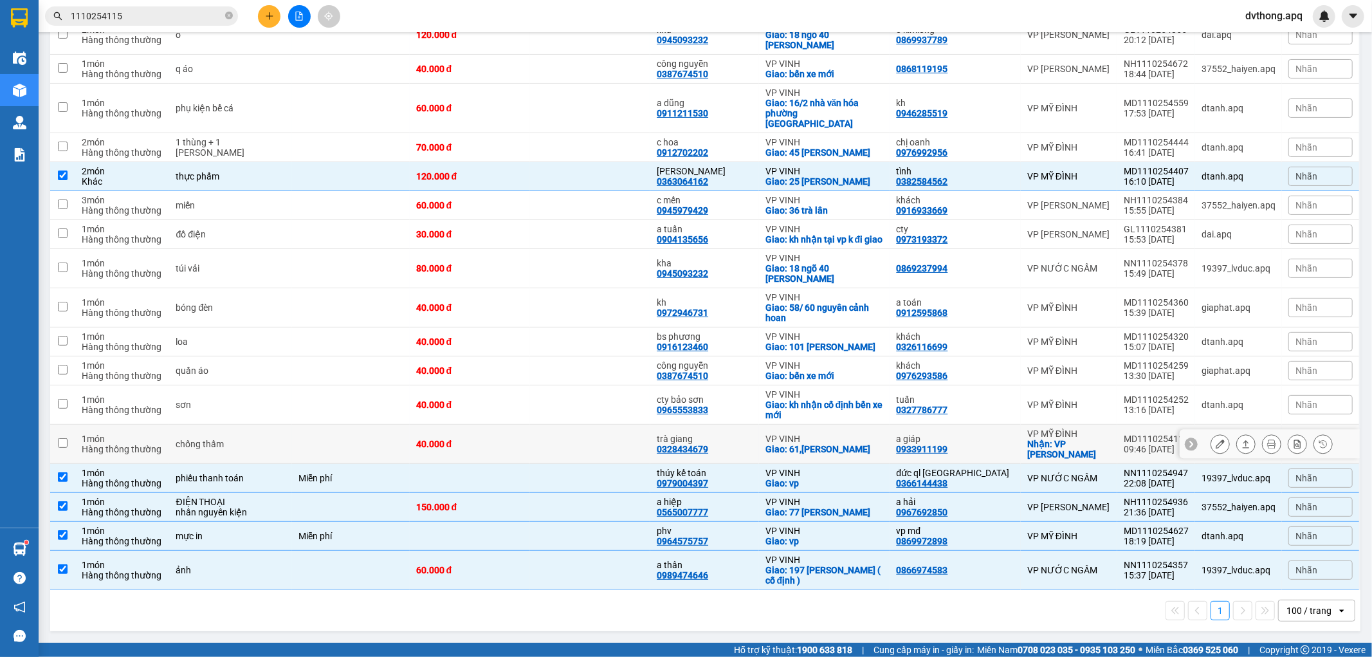
click at [582, 453] on td at bounding box center [590, 444] width 120 height 39
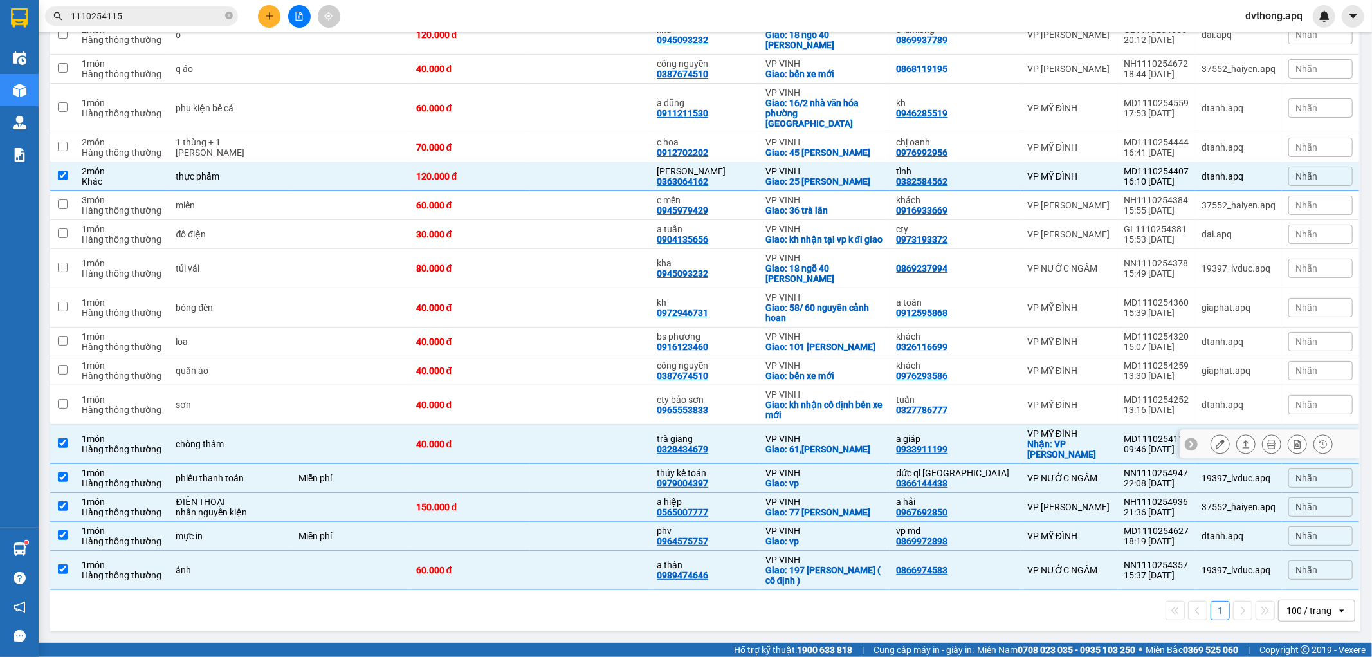
checkbox input "true"
click at [580, 372] on td at bounding box center [590, 370] width 120 height 29
checkbox input "true"
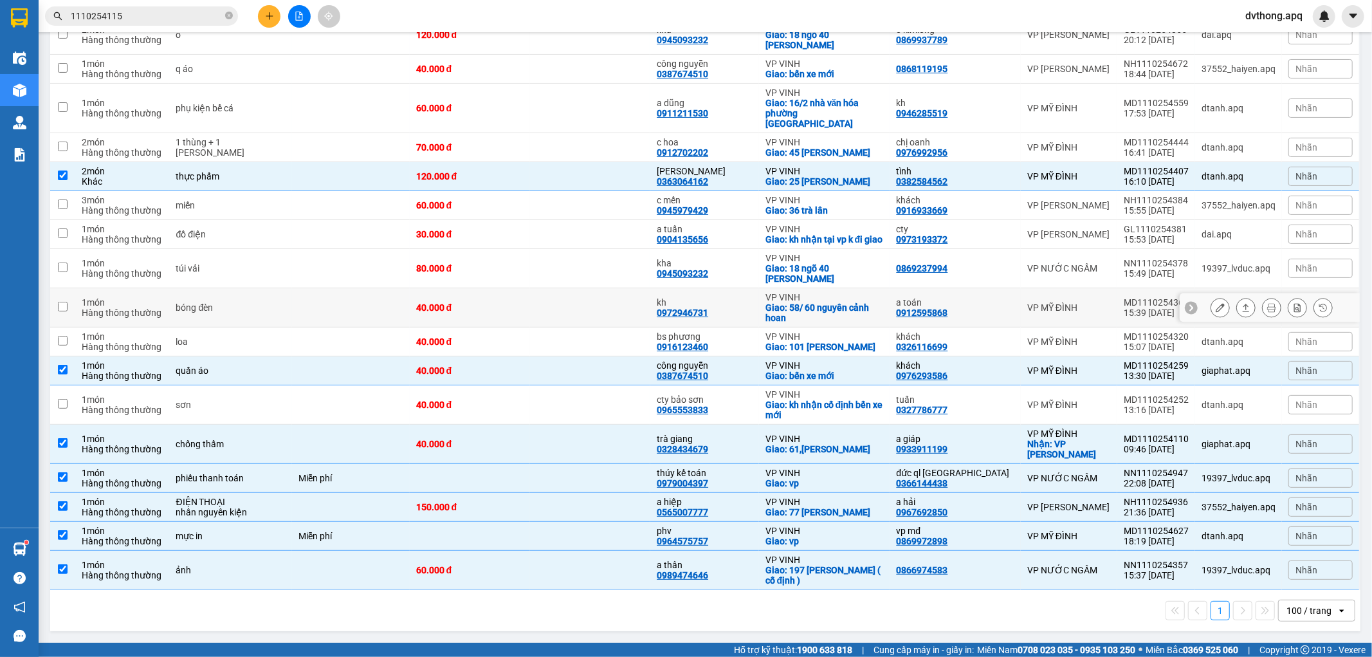
click at [672, 318] on div "0972946731" at bounding box center [682, 312] width 51 height 10
click at [650, 275] on td at bounding box center [590, 268] width 120 height 39
checkbox input "true"
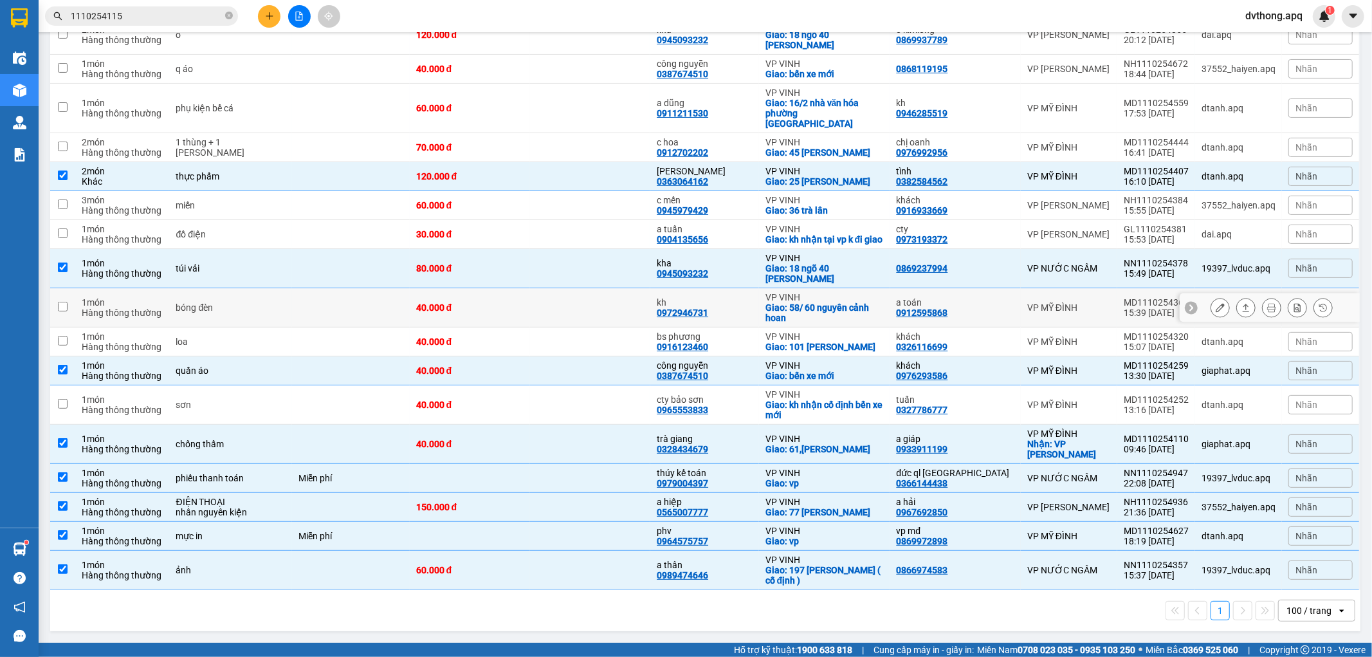
click at [626, 307] on td at bounding box center [590, 307] width 120 height 39
checkbox input "true"
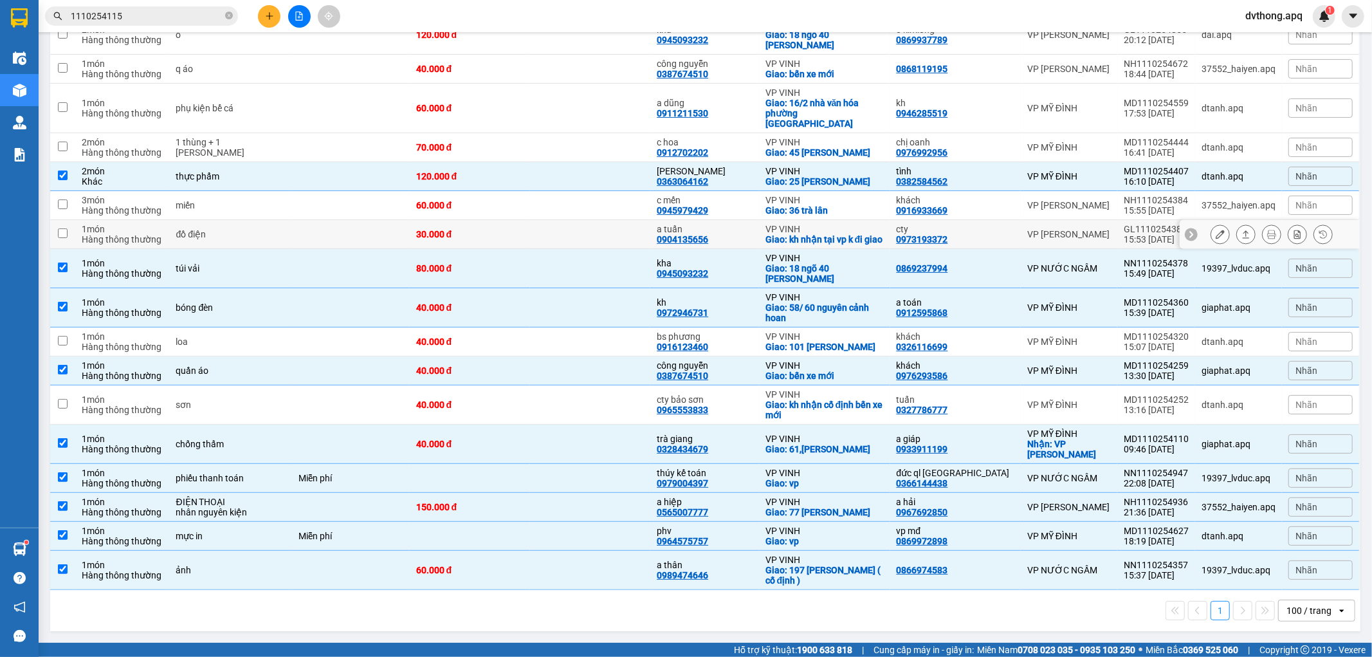
click at [606, 248] on td at bounding box center [590, 234] width 120 height 29
checkbox input "true"
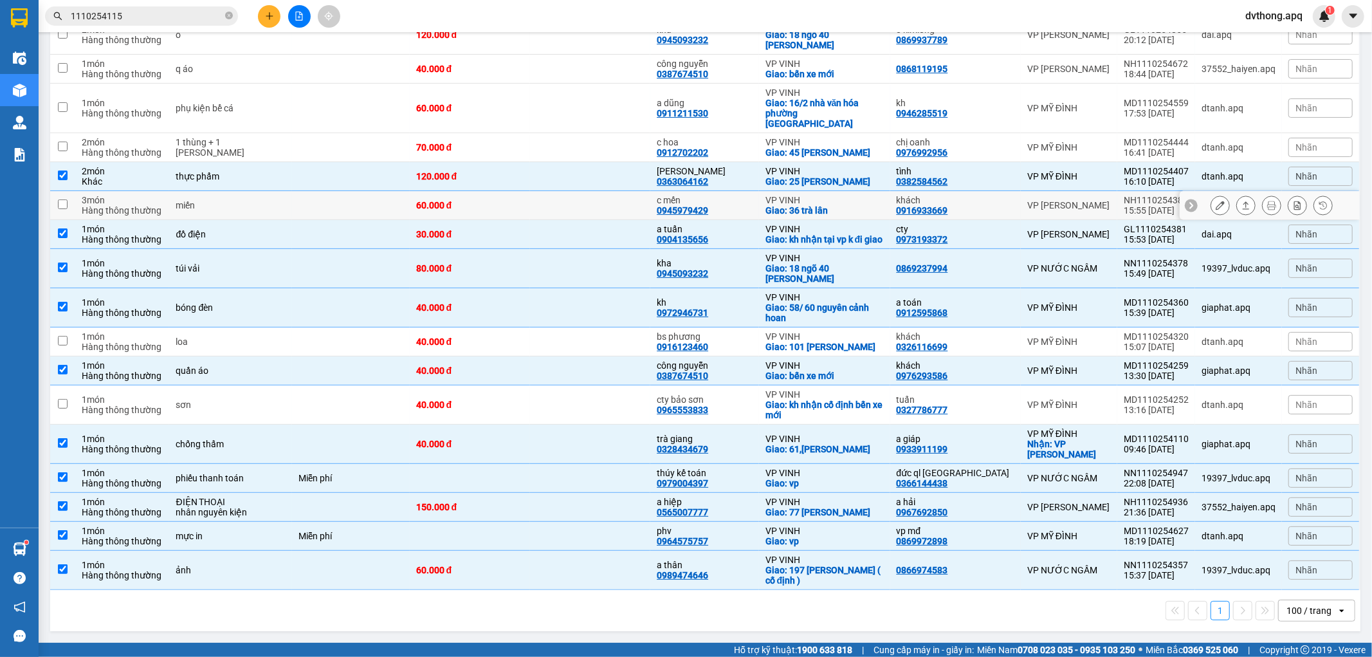
click at [603, 214] on td at bounding box center [590, 205] width 120 height 29
checkbox input "true"
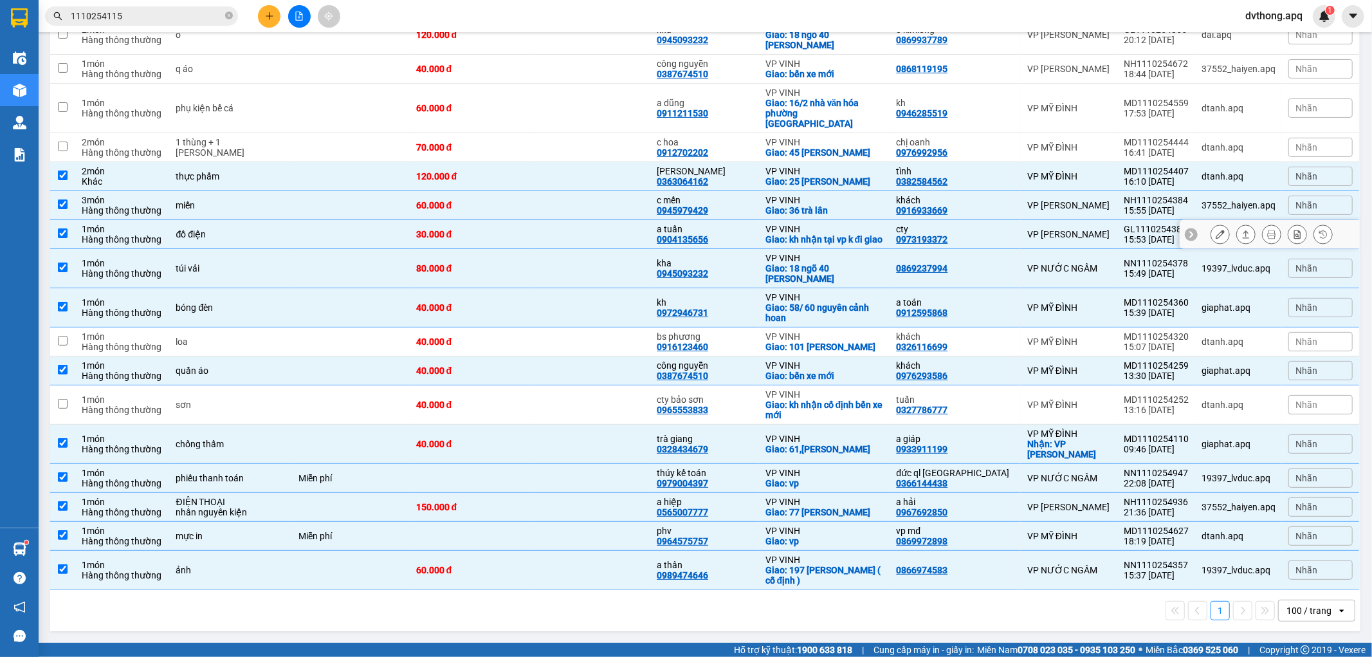
scroll to position [130, 0]
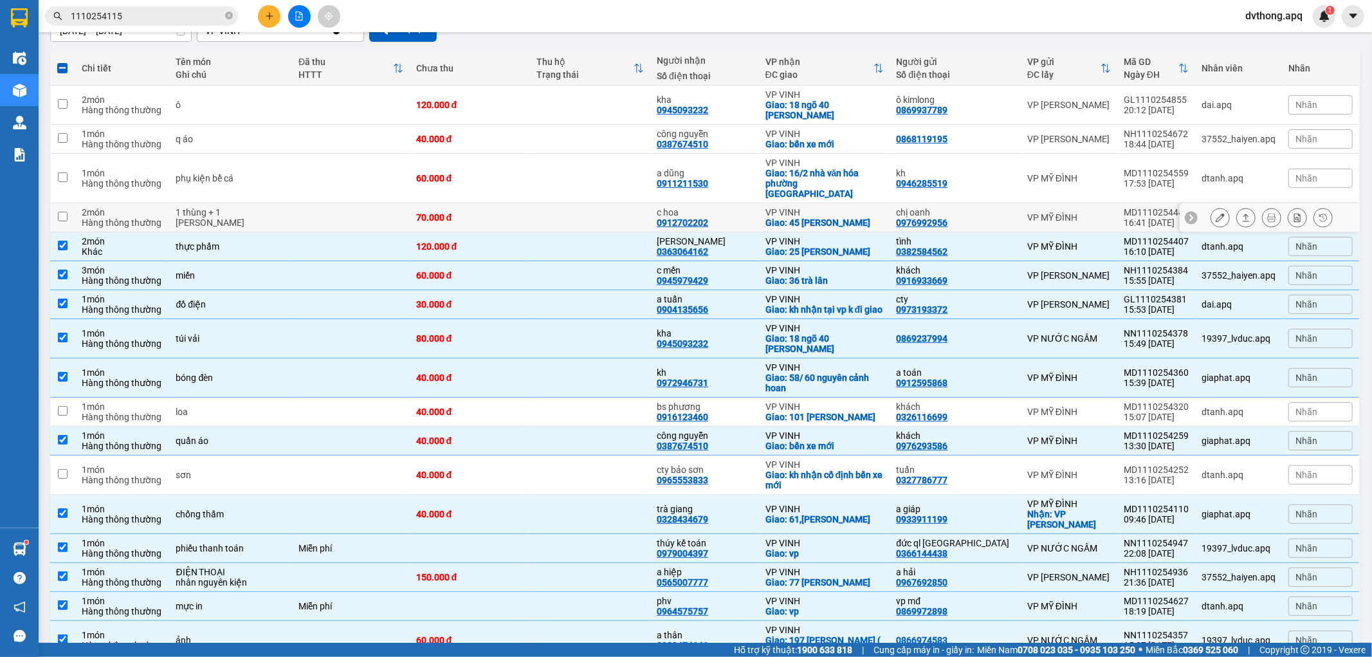
click at [627, 215] on td at bounding box center [590, 217] width 120 height 29
checkbox input "true"
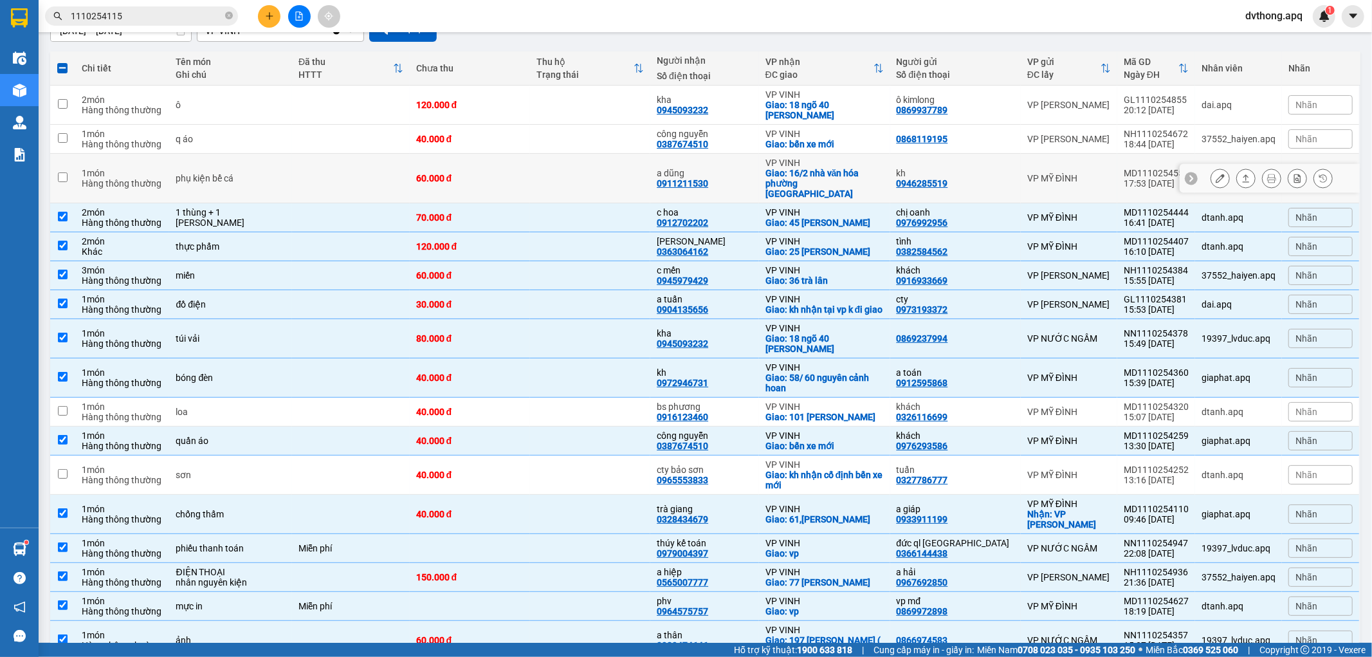
click at [639, 181] on td at bounding box center [590, 179] width 120 height 50
checkbox input "true"
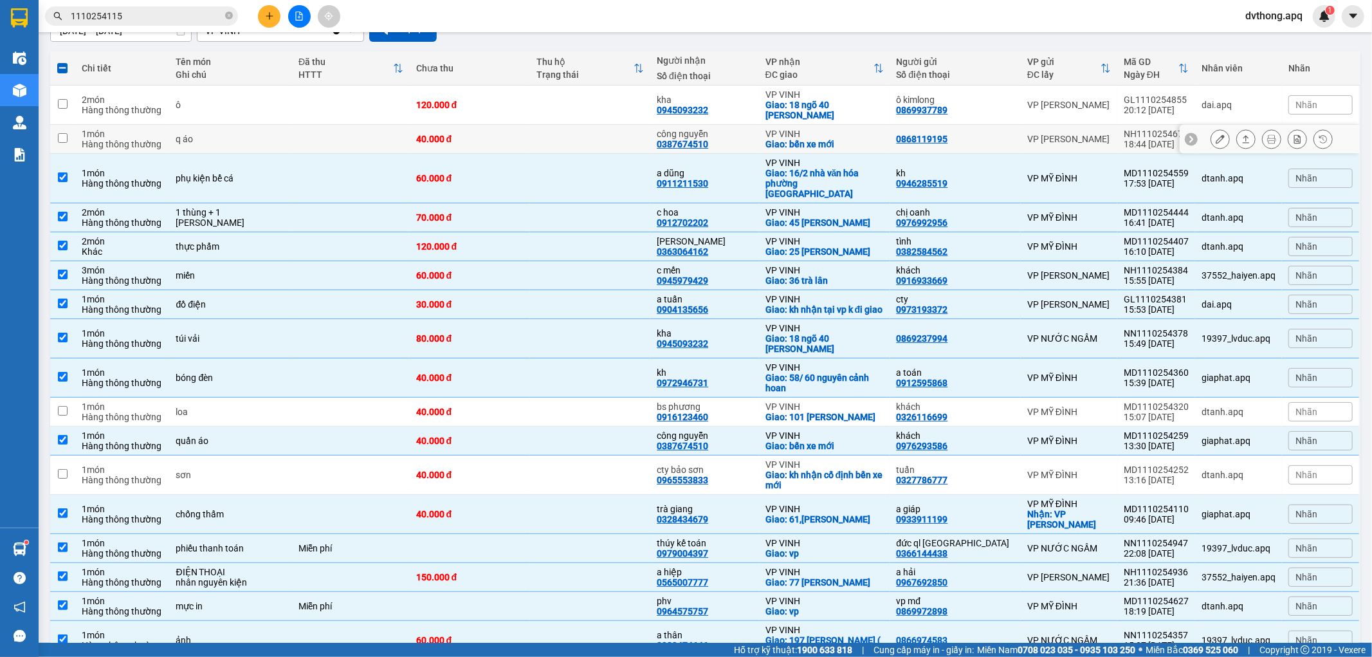
click at [612, 143] on td at bounding box center [590, 139] width 120 height 29
checkbox input "true"
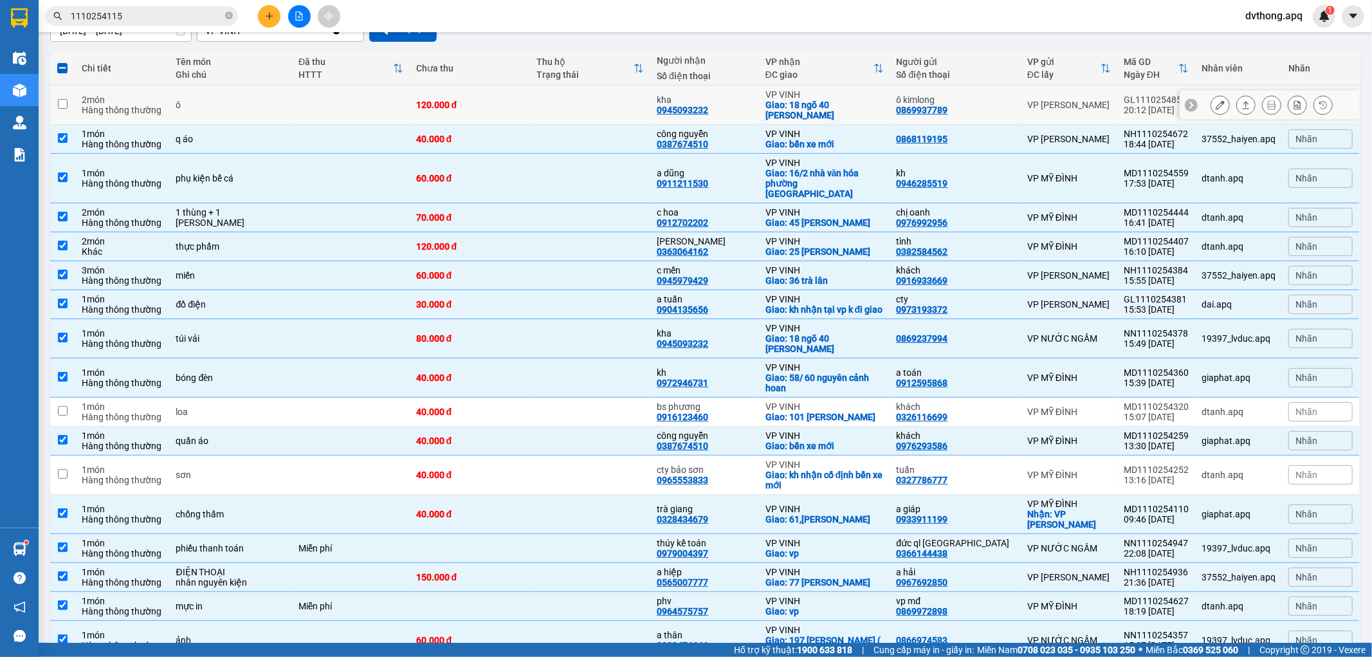
click at [607, 113] on td at bounding box center [590, 105] width 120 height 39
checkbox input "true"
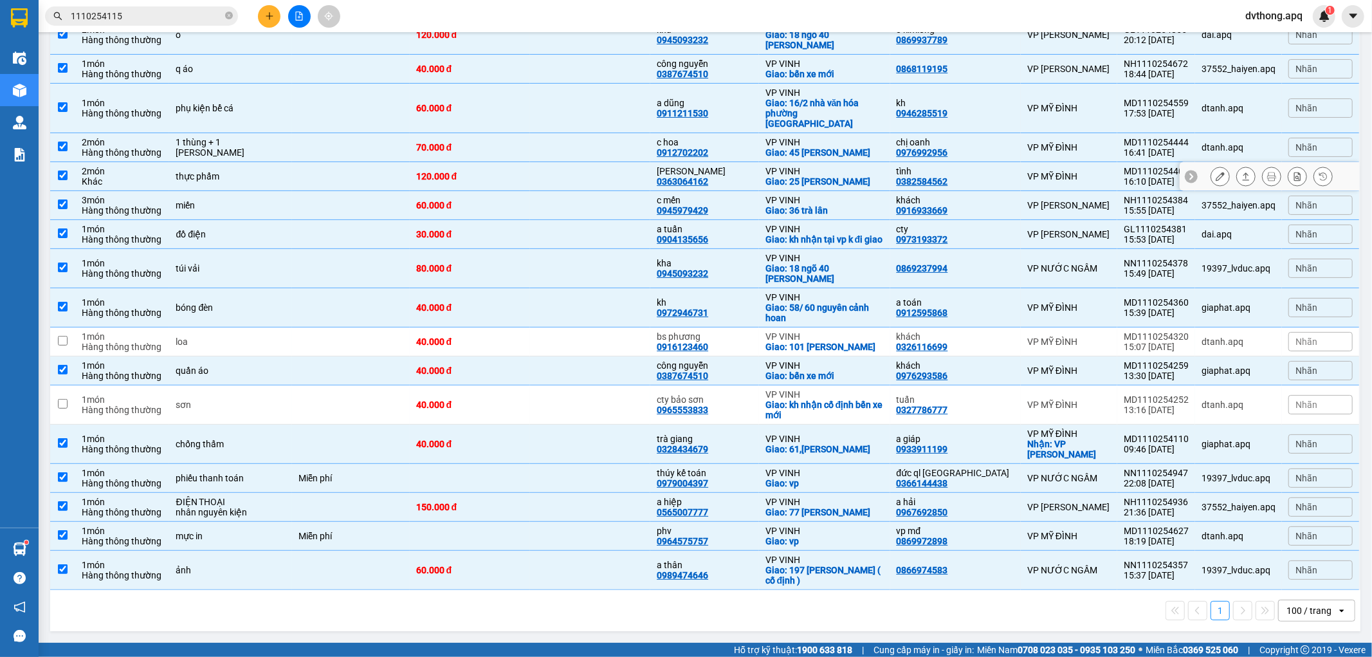
scroll to position [59, 0]
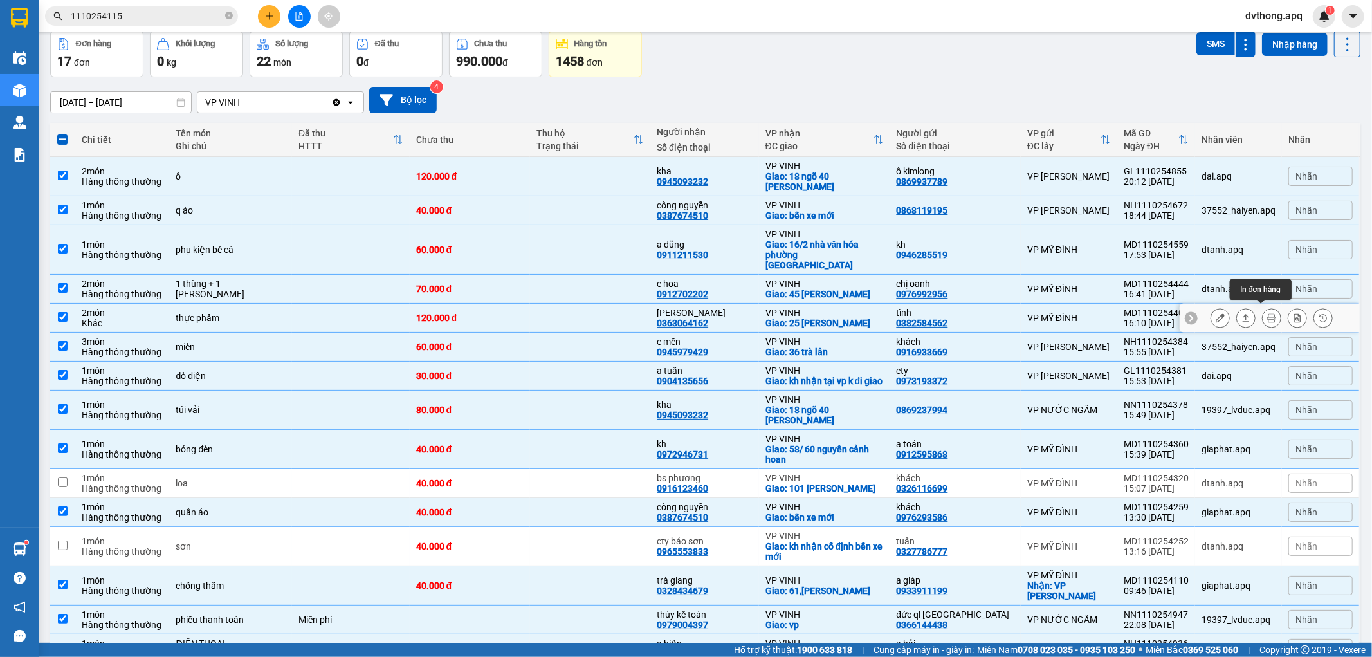
click at [1267, 313] on icon at bounding box center [1271, 317] width 9 height 9
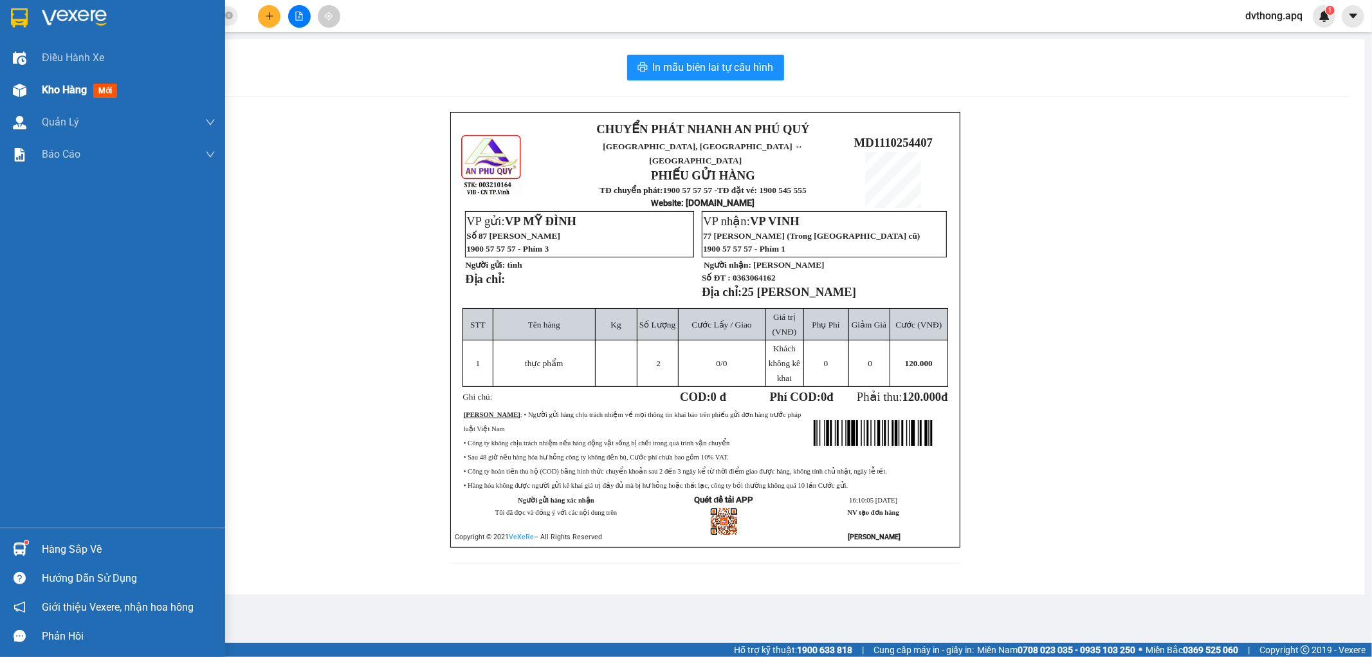
click at [14, 87] on img at bounding box center [20, 91] width 14 height 14
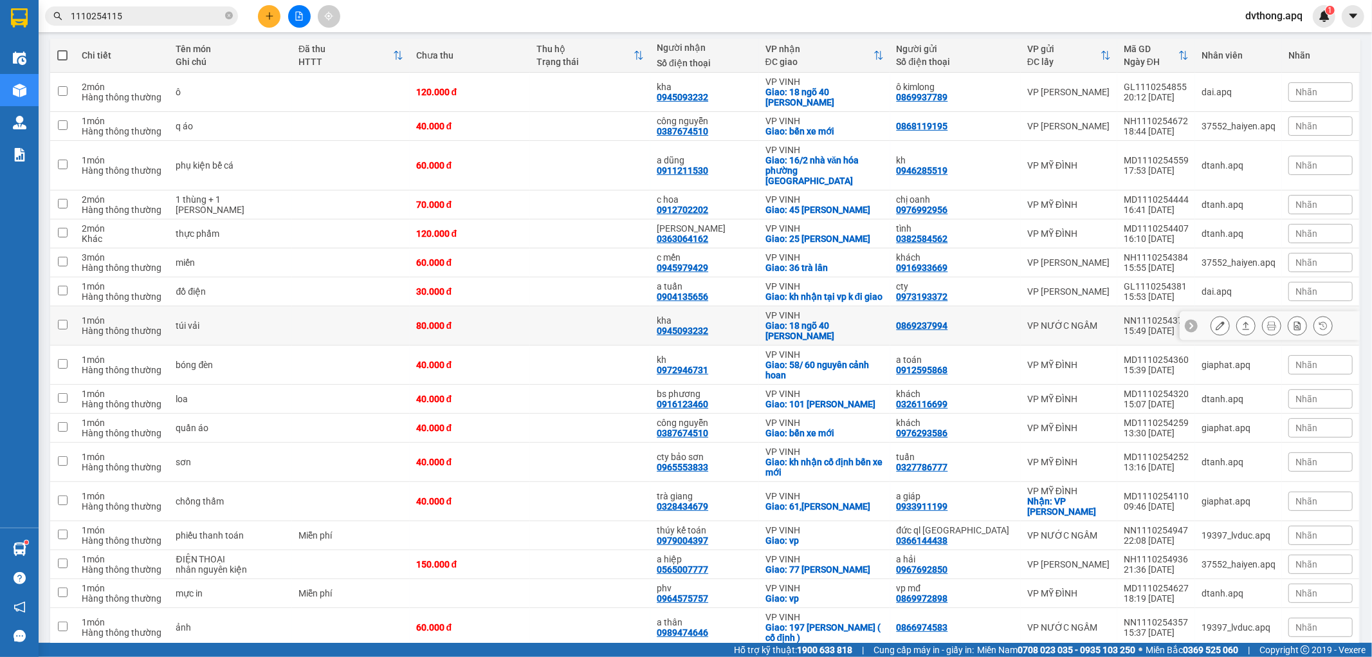
scroll to position [201, 0]
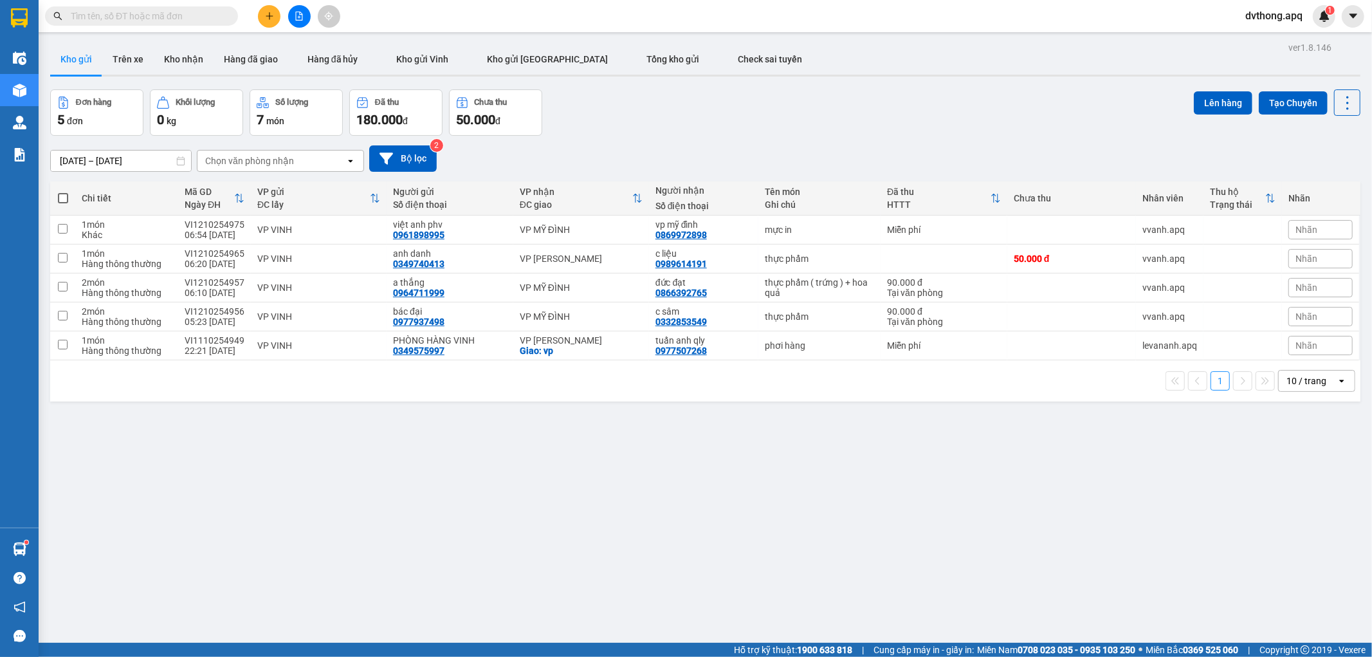
click at [217, 19] on input "text" at bounding box center [147, 16] width 152 height 14
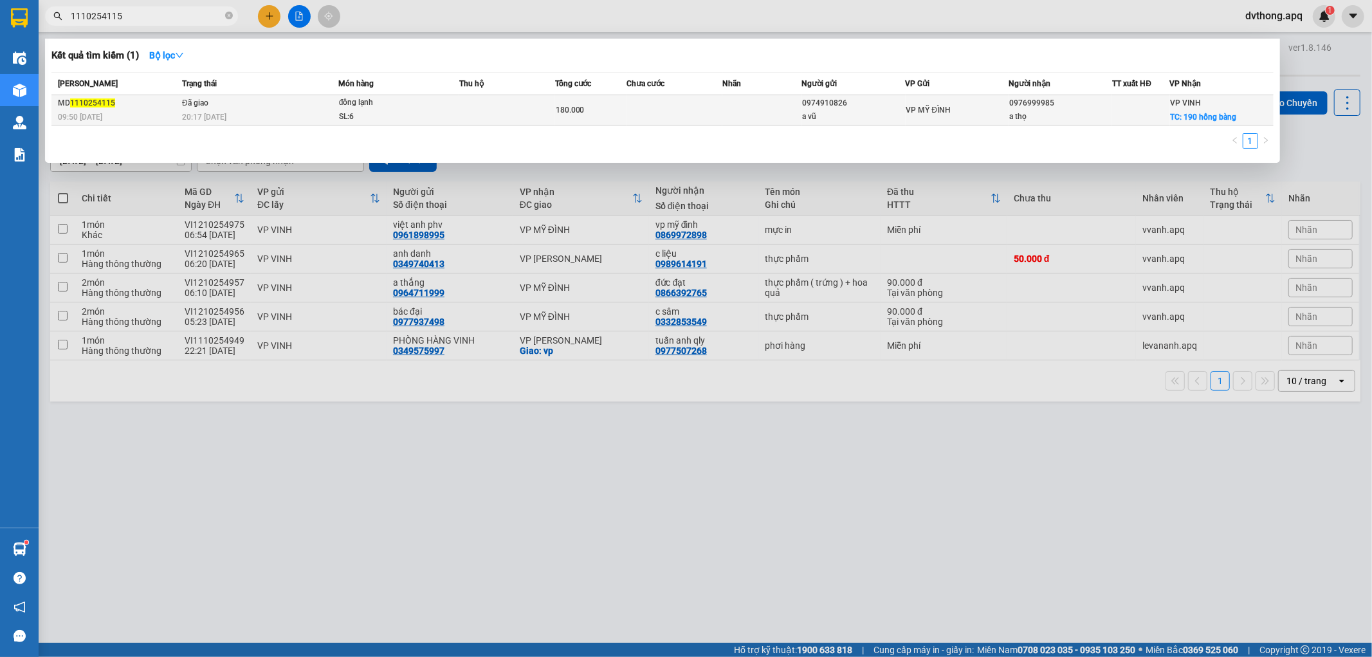
type input "1110254115"
click at [562, 124] on td "180.000" at bounding box center [590, 110] width 71 height 30
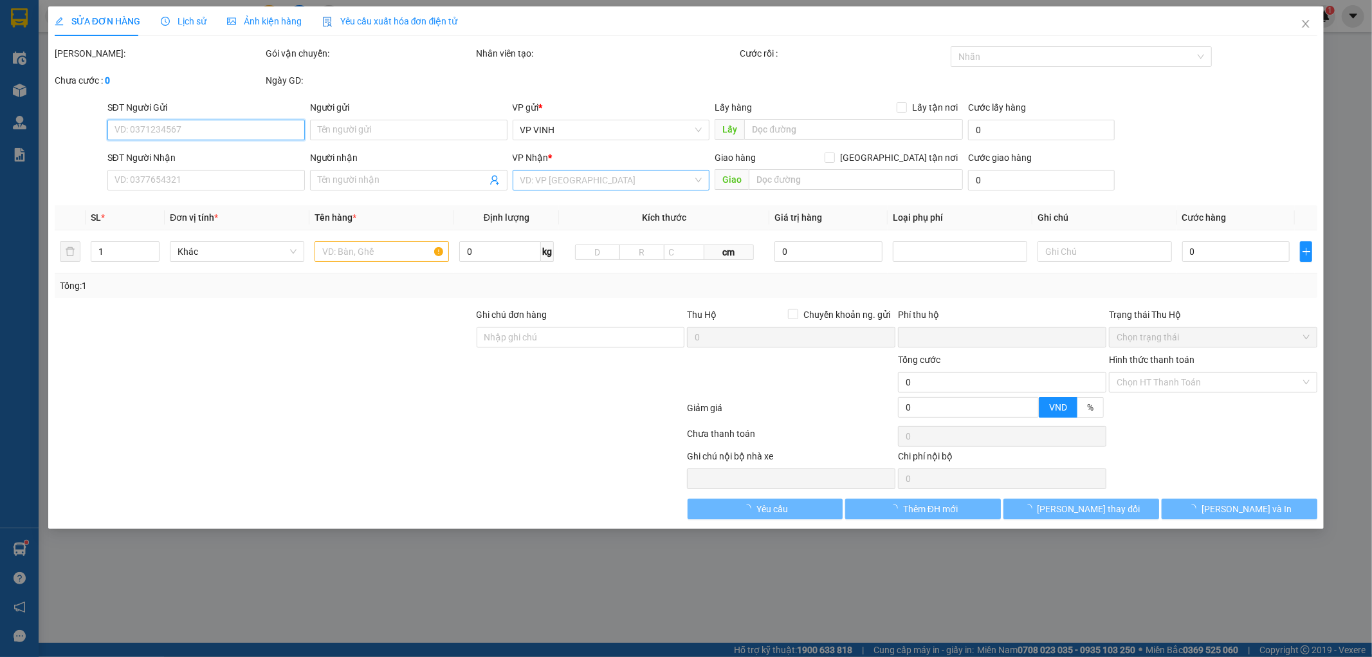
type input "0974910826"
type input "a vũ"
type input "0976999985"
type input "a thọ"
checkbox input "true"
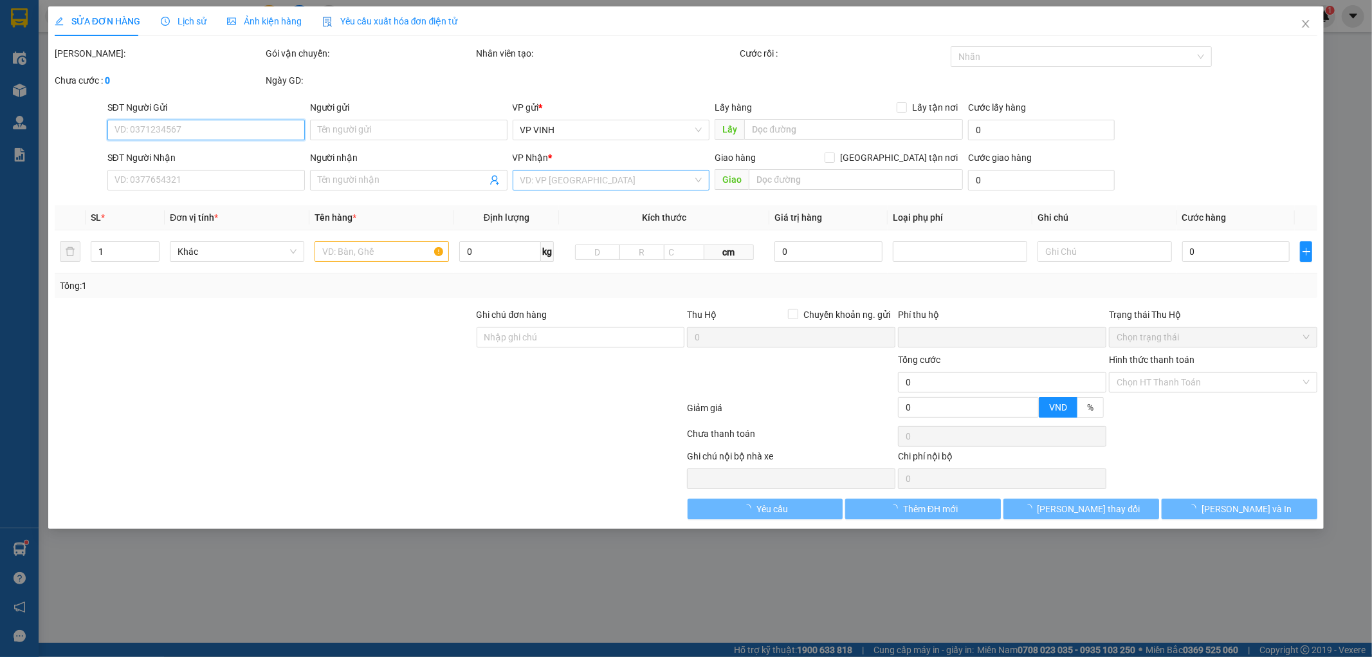
type input "190 hồng bàng"
type input "0"
type input "180.000"
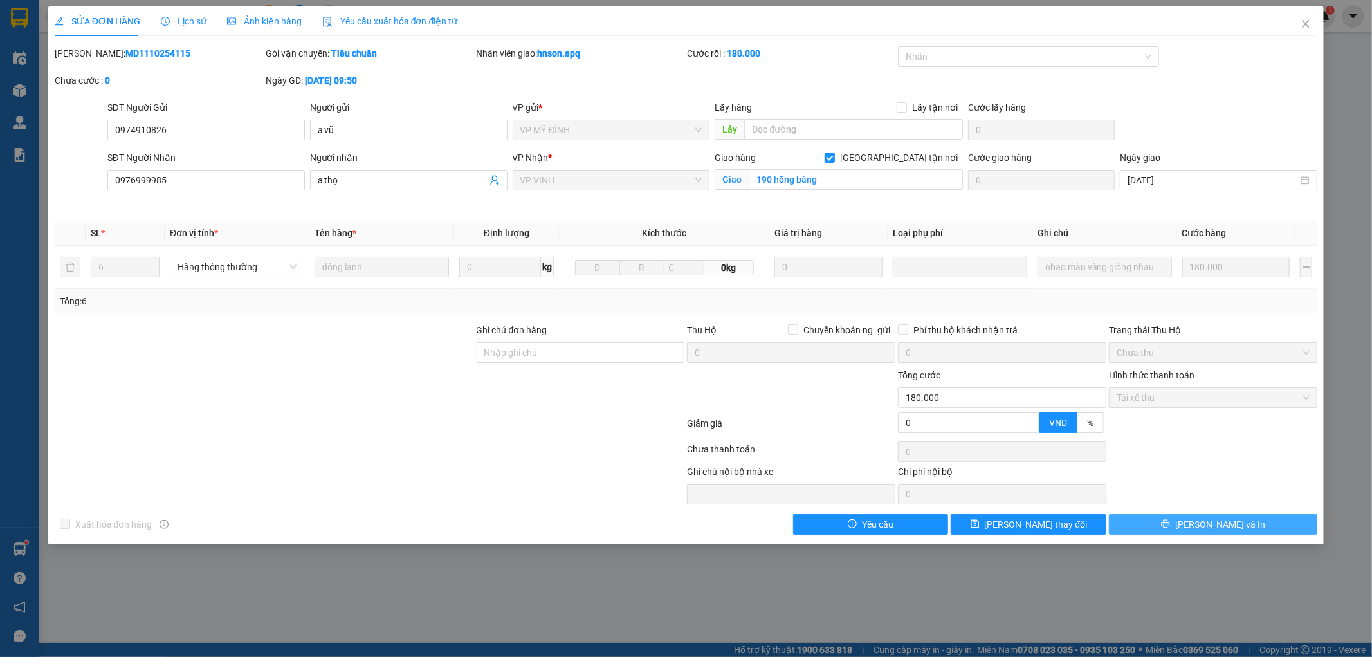
click at [1169, 519] on button "[PERSON_NAME] và In" at bounding box center [1213, 524] width 208 height 21
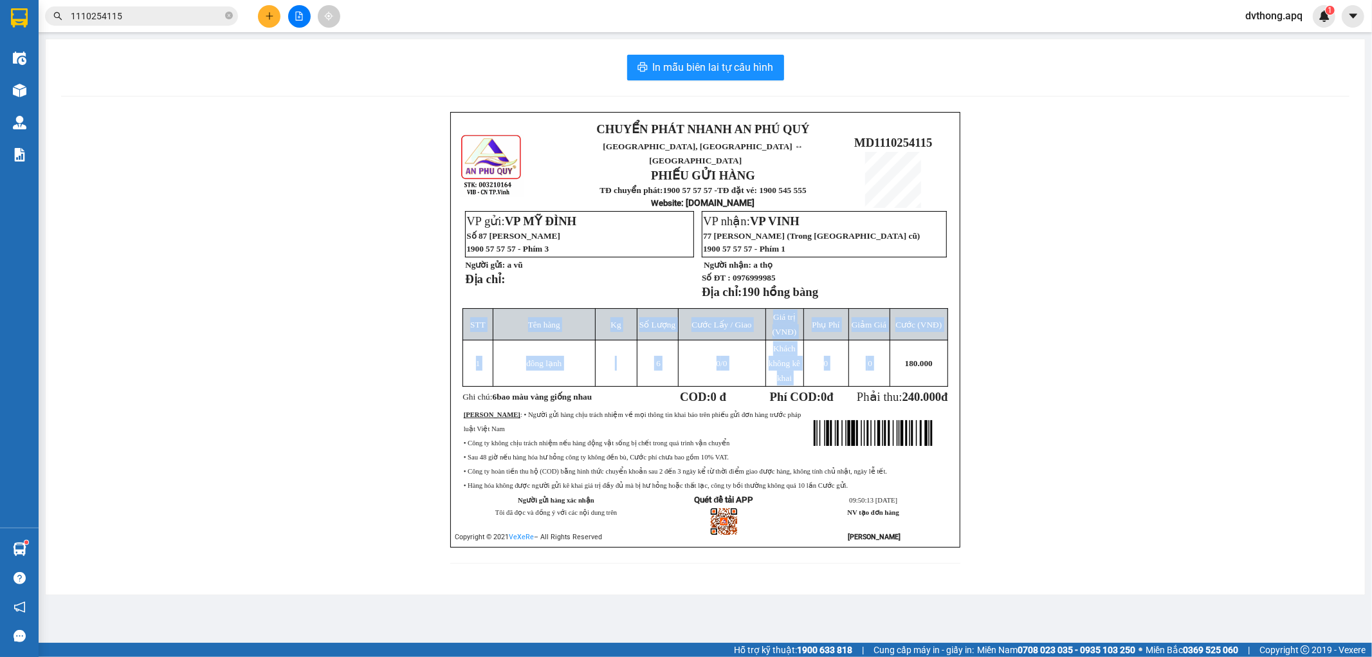
drag, startPoint x: 904, startPoint y: 355, endPoint x: 949, endPoint y: 355, distance: 44.4
click at [949, 355] on div "CHUYỂN PHÁT NHANH AN PHÚ QUÝ NGHỆ AN, HÀ TĨNH ↔ HÀ NỘI PHIẾU GỬI HÀNG TĐ chuyển…" at bounding box center [705, 329] width 511 height 435
click at [929, 390] on span "240.000" at bounding box center [921, 397] width 39 height 14
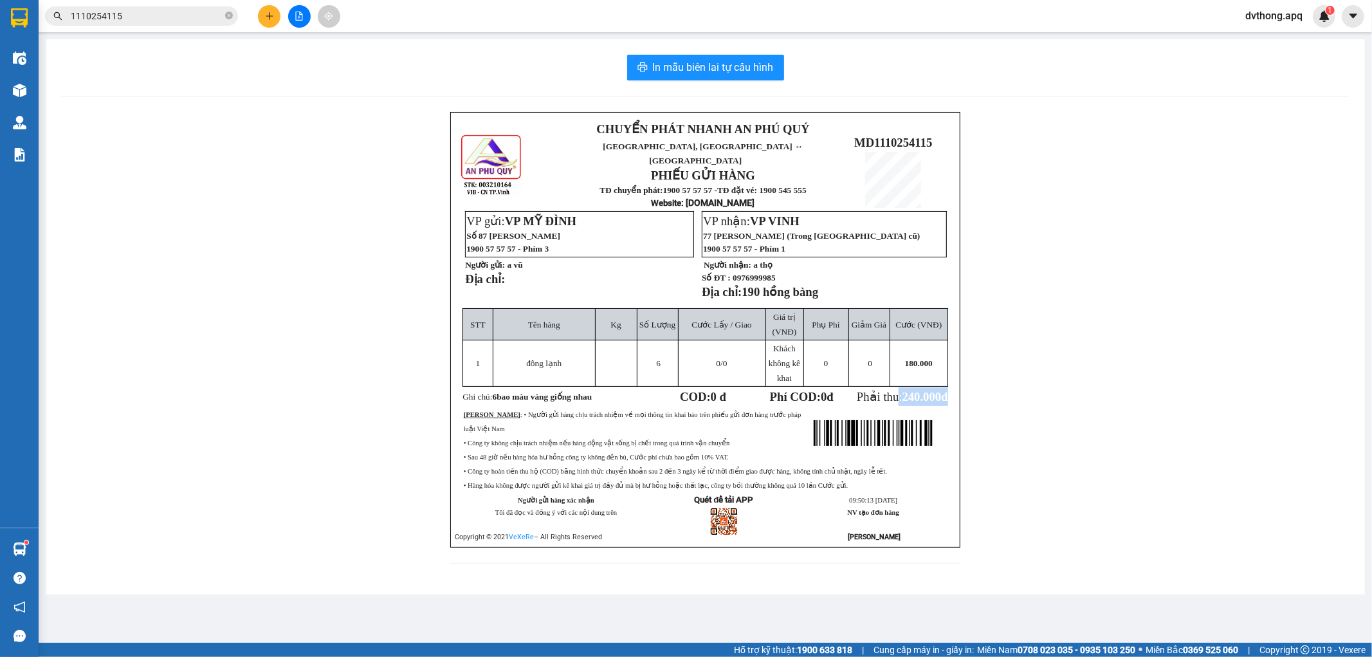
drag, startPoint x: 894, startPoint y: 387, endPoint x: 941, endPoint y: 387, distance: 47.0
click at [941, 390] on span "Phải thu: 240.000 đ" at bounding box center [902, 397] width 91 height 14
click at [891, 390] on span "Phải thu: 240.000 đ" at bounding box center [902, 397] width 91 height 14
click at [215, 10] on input "1110254115" at bounding box center [147, 16] width 152 height 14
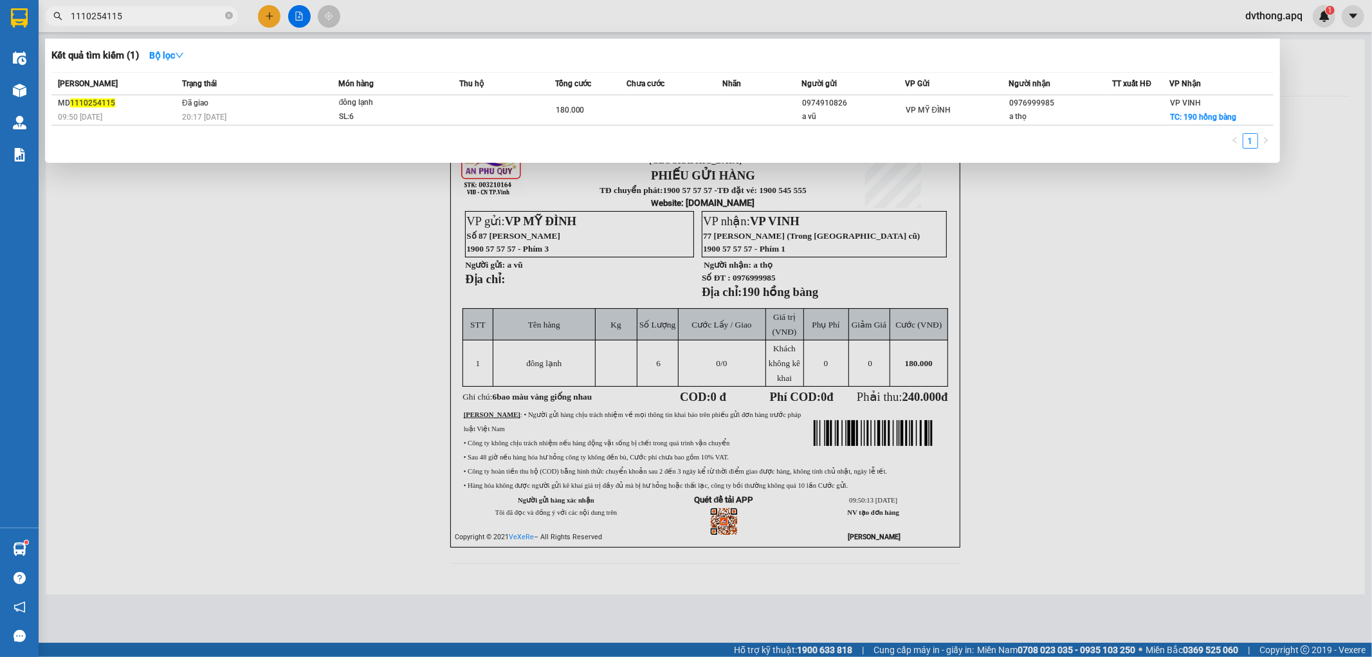
click at [1216, 453] on div at bounding box center [686, 328] width 1372 height 657
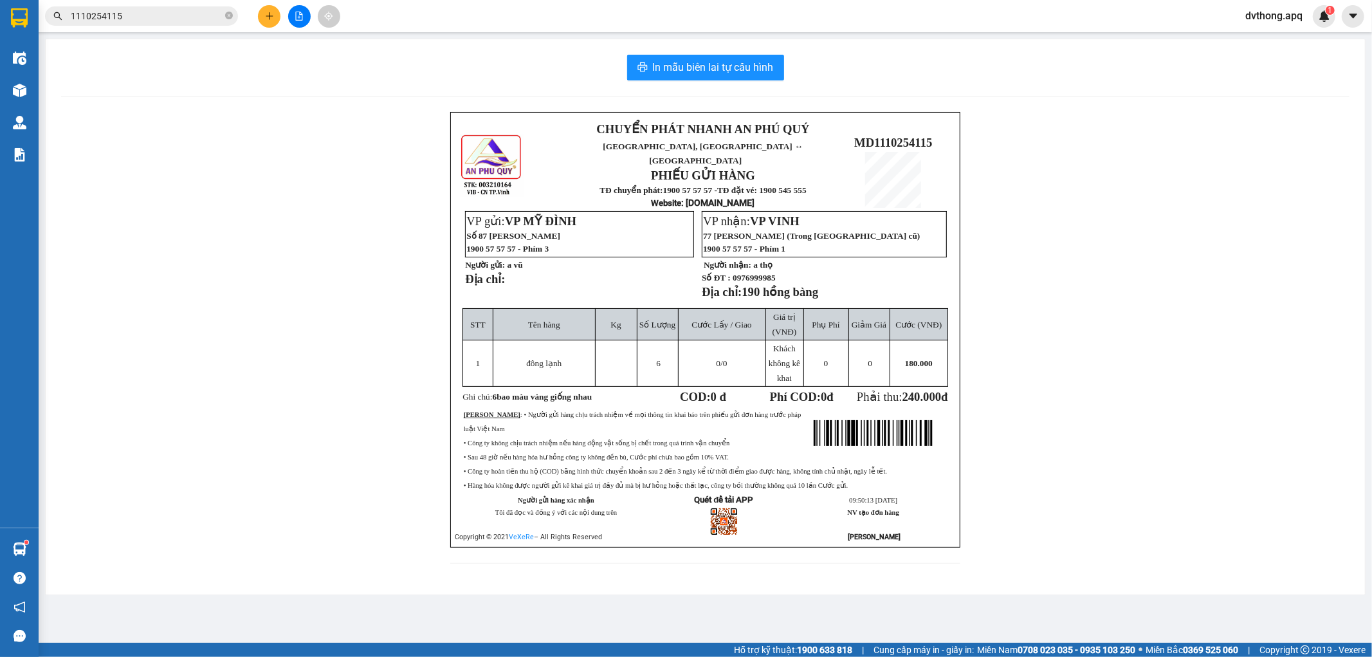
drag, startPoint x: 897, startPoint y: 354, endPoint x: 1057, endPoint y: 365, distance: 161.2
click at [1057, 365] on div "CHUYỂN PHÁT NHANH AN PHÚ QUÝ NGHỆ AN, HÀ TĨNH ↔ HÀ NỘI PHIẾU GỬI HÀNG TĐ chuyển…" at bounding box center [705, 345] width 1288 height 467
click at [794, 72] on div "In mẫu biên lai tự cấu hình" at bounding box center [705, 68] width 1288 height 26
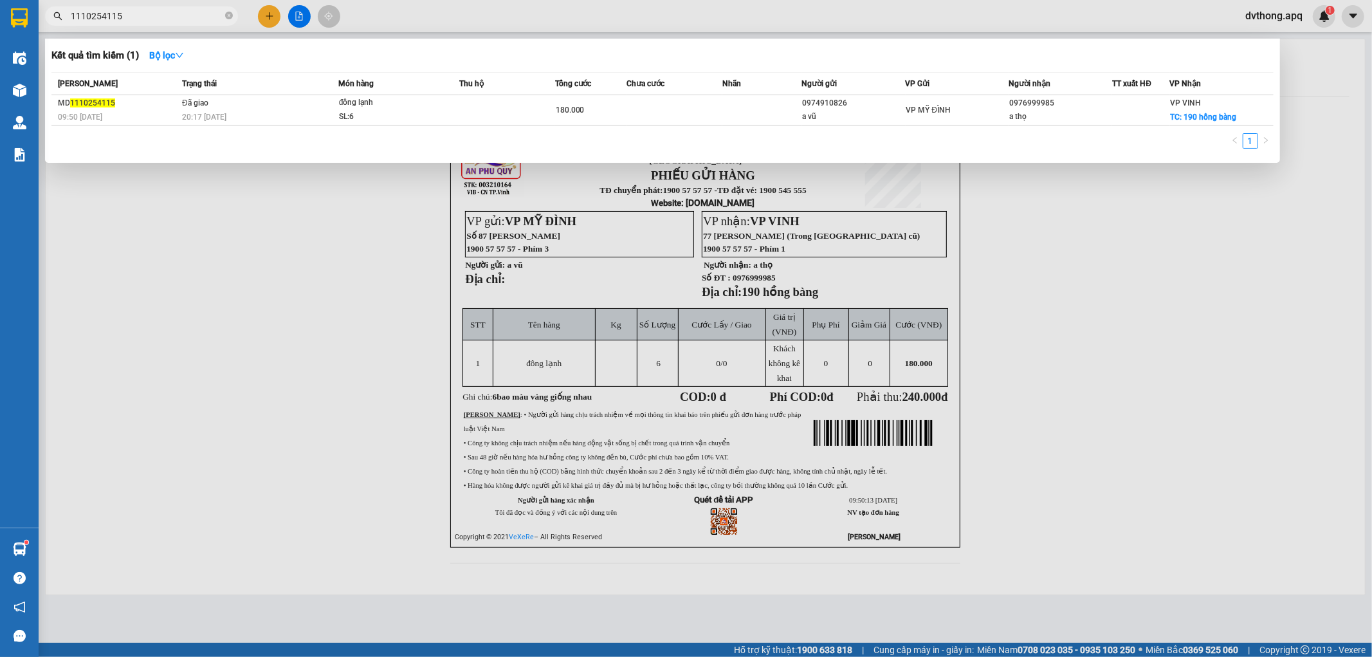
drag, startPoint x: 131, startPoint y: 23, endPoint x: 131, endPoint y: 11, distance: 12.2
click at [131, 11] on span "1110254115" at bounding box center [141, 15] width 193 height 19
click at [131, 11] on input "1110254115" at bounding box center [147, 16] width 152 height 14
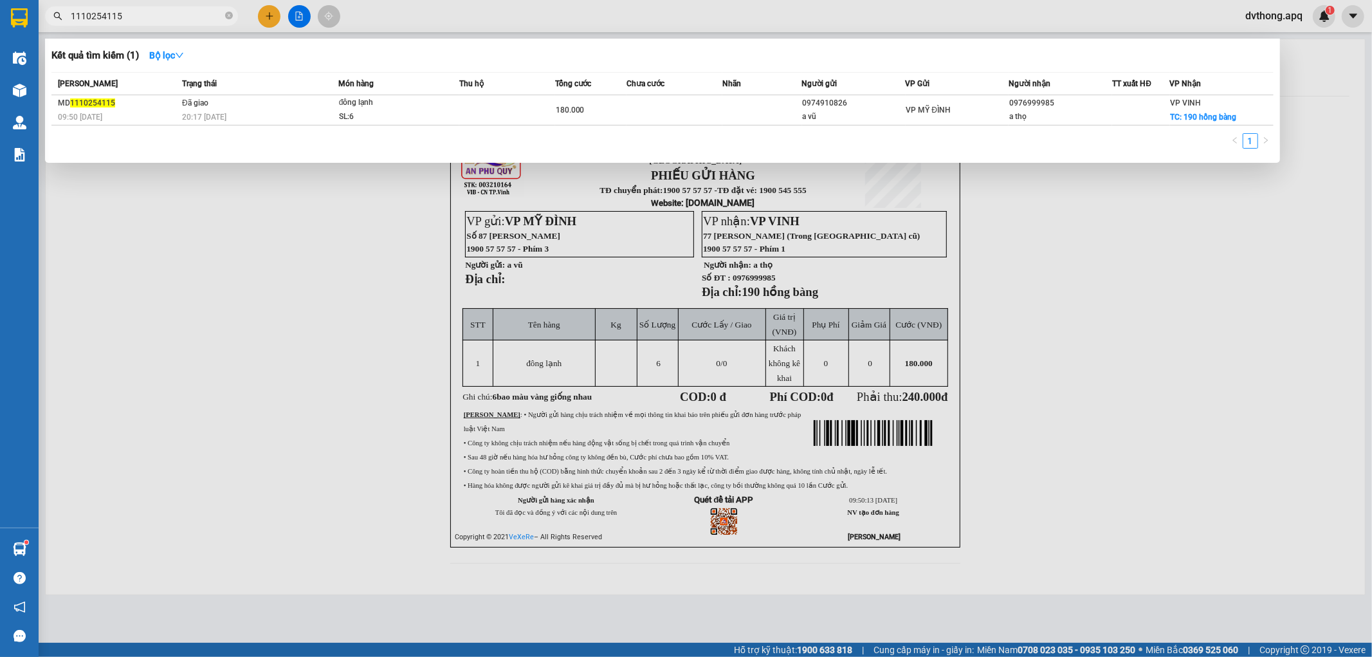
paste input "0363064162"
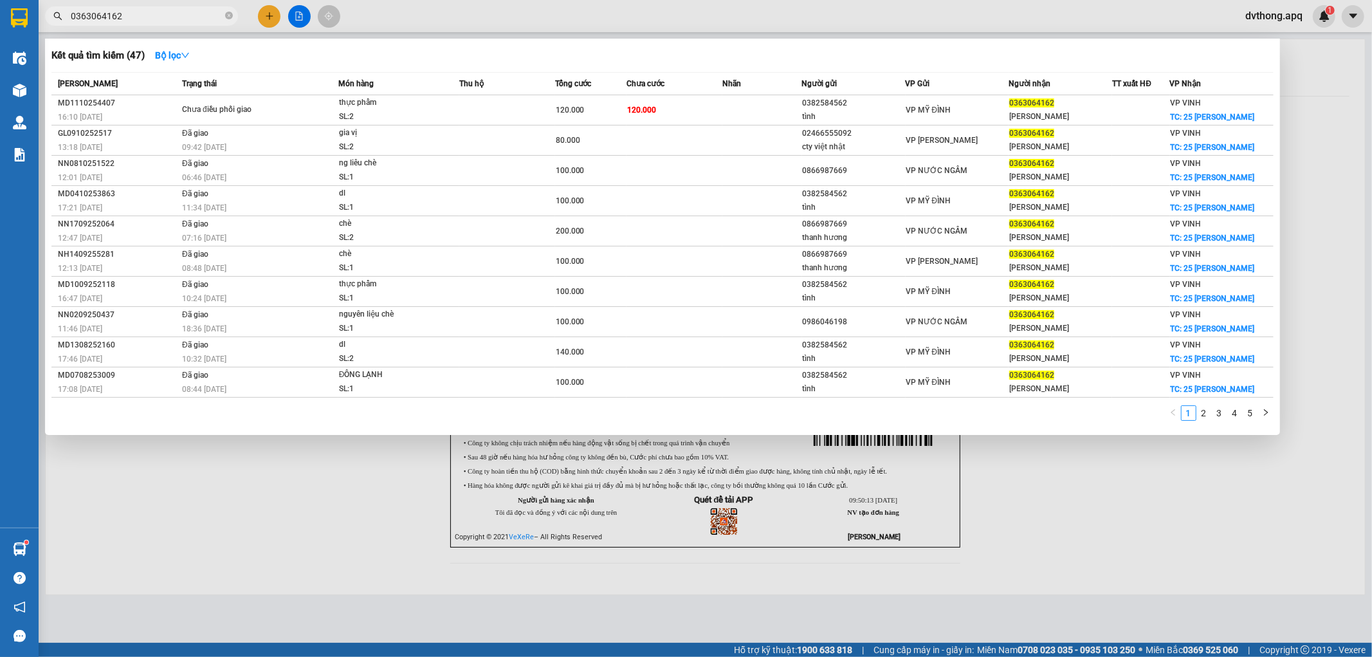
type input "0363064162"
click at [1371, 136] on div at bounding box center [686, 328] width 1372 height 657
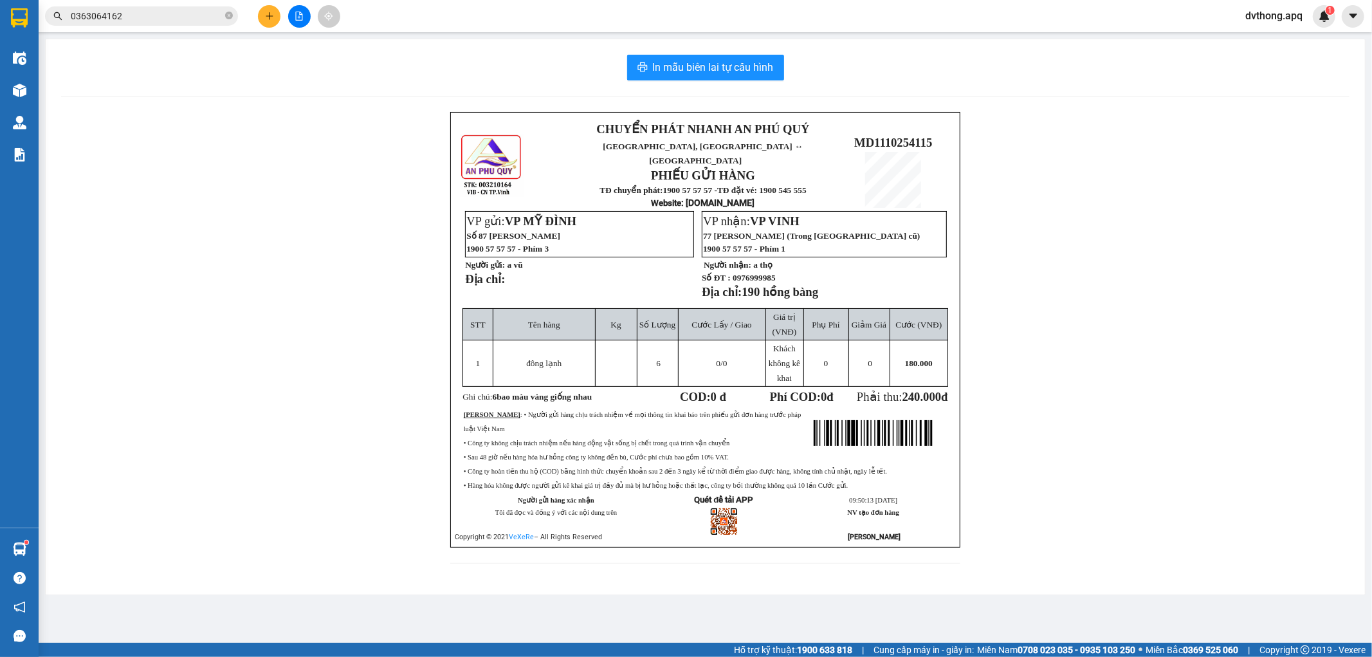
click at [150, 20] on input "0363064162" at bounding box center [147, 16] width 152 height 14
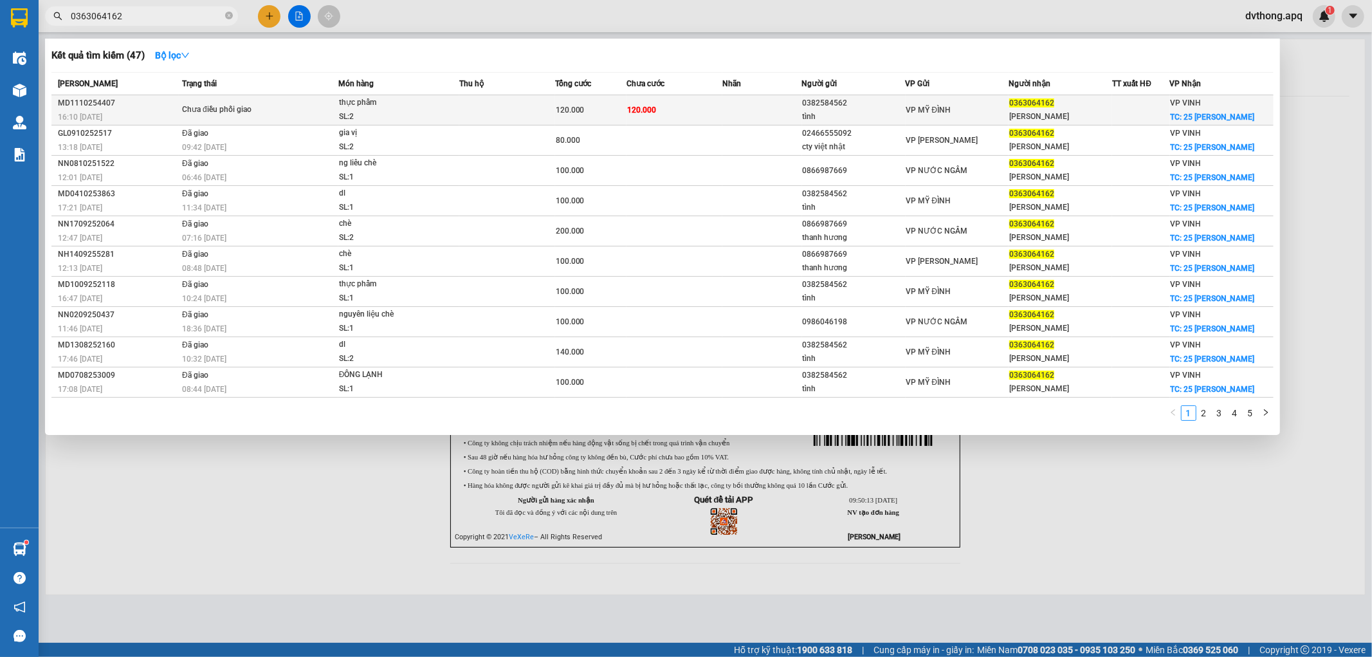
click at [432, 110] on div "thực phẩm" at bounding box center [387, 103] width 96 height 14
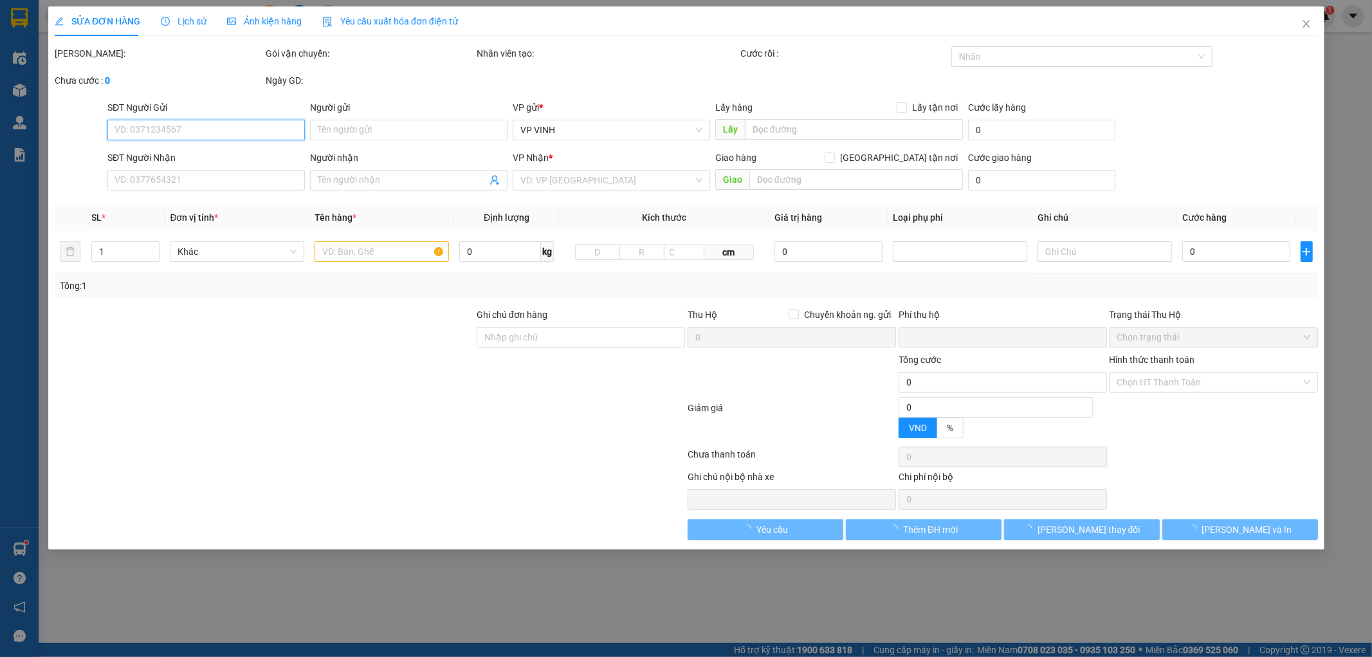
type input "0382584562"
type input "tình"
type input "0363064162"
type input "[PERSON_NAME]"
checkbox input "true"
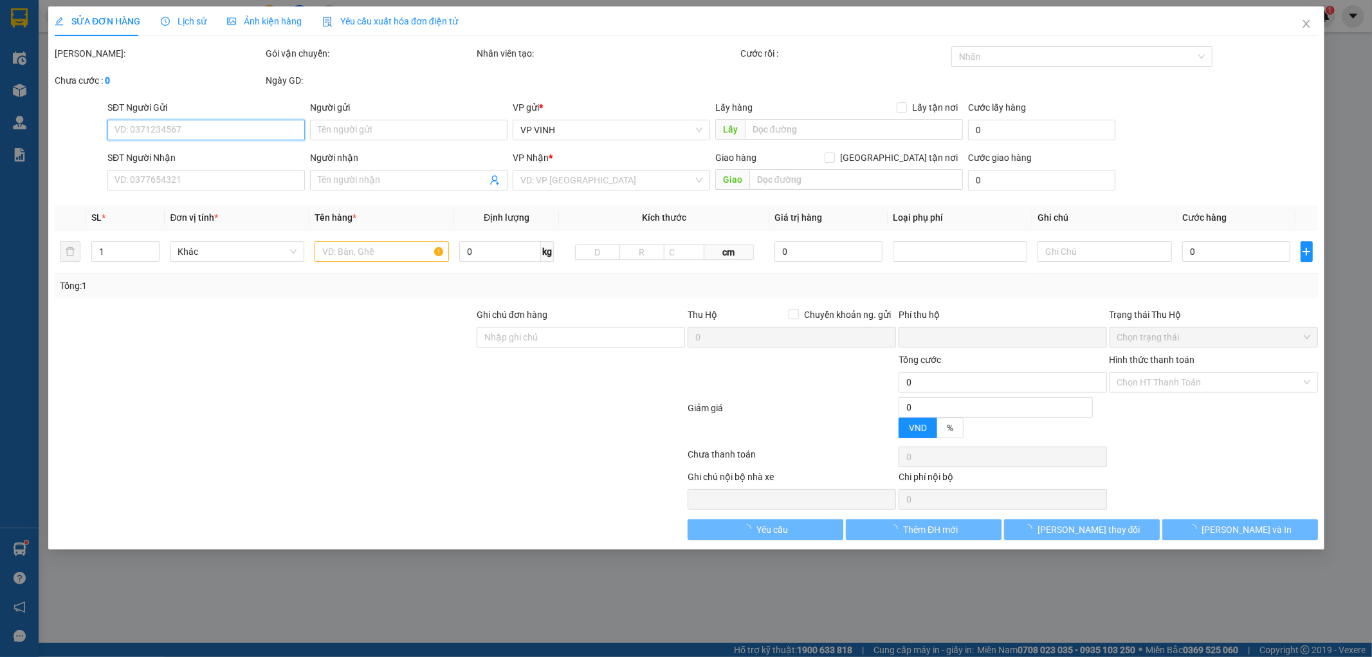
type input "25 [PERSON_NAME]"
type input "0"
type input "120.000"
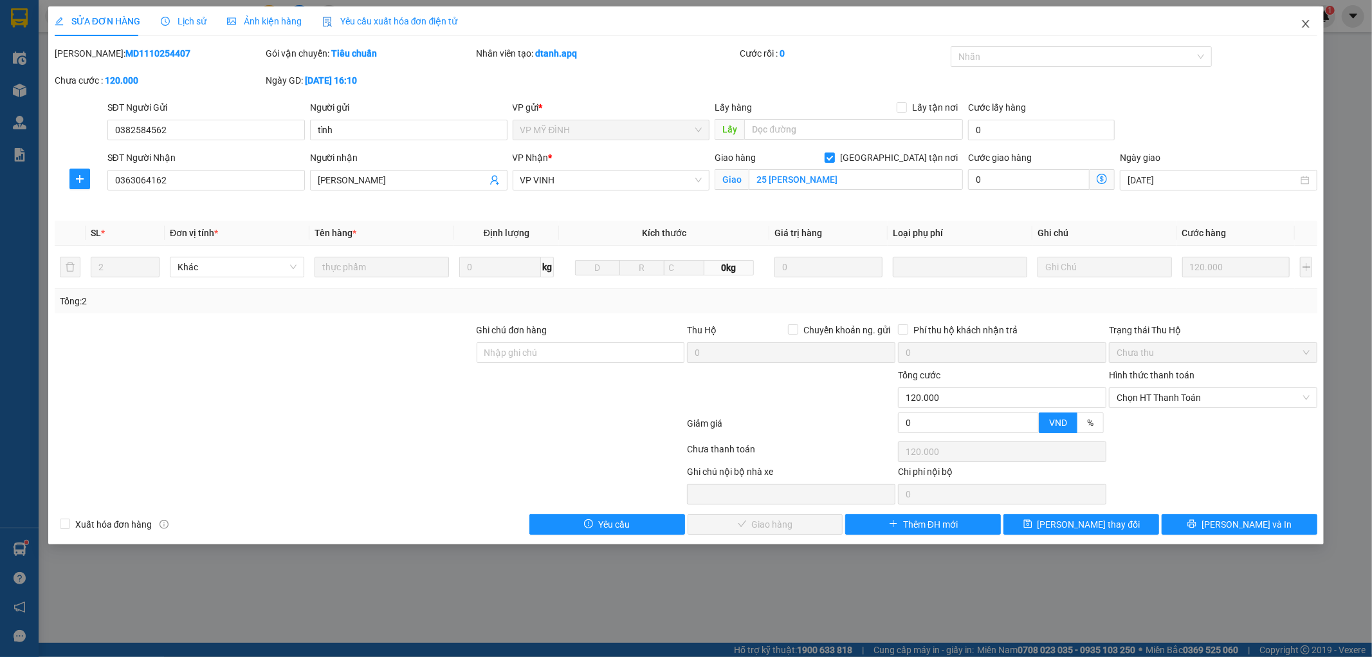
click at [1306, 24] on icon "close" at bounding box center [1306, 24] width 7 height 8
